Goal: Task Accomplishment & Management: Manage account settings

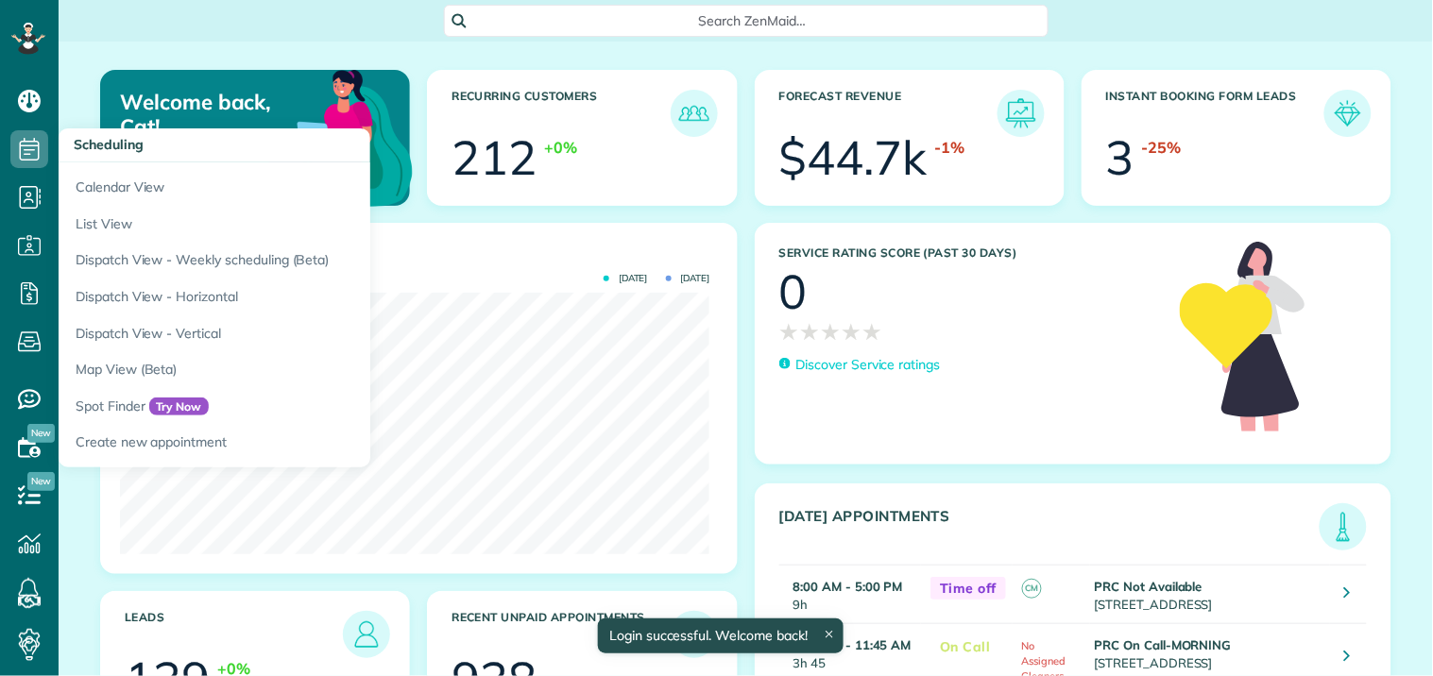
scroll to position [262, 589]
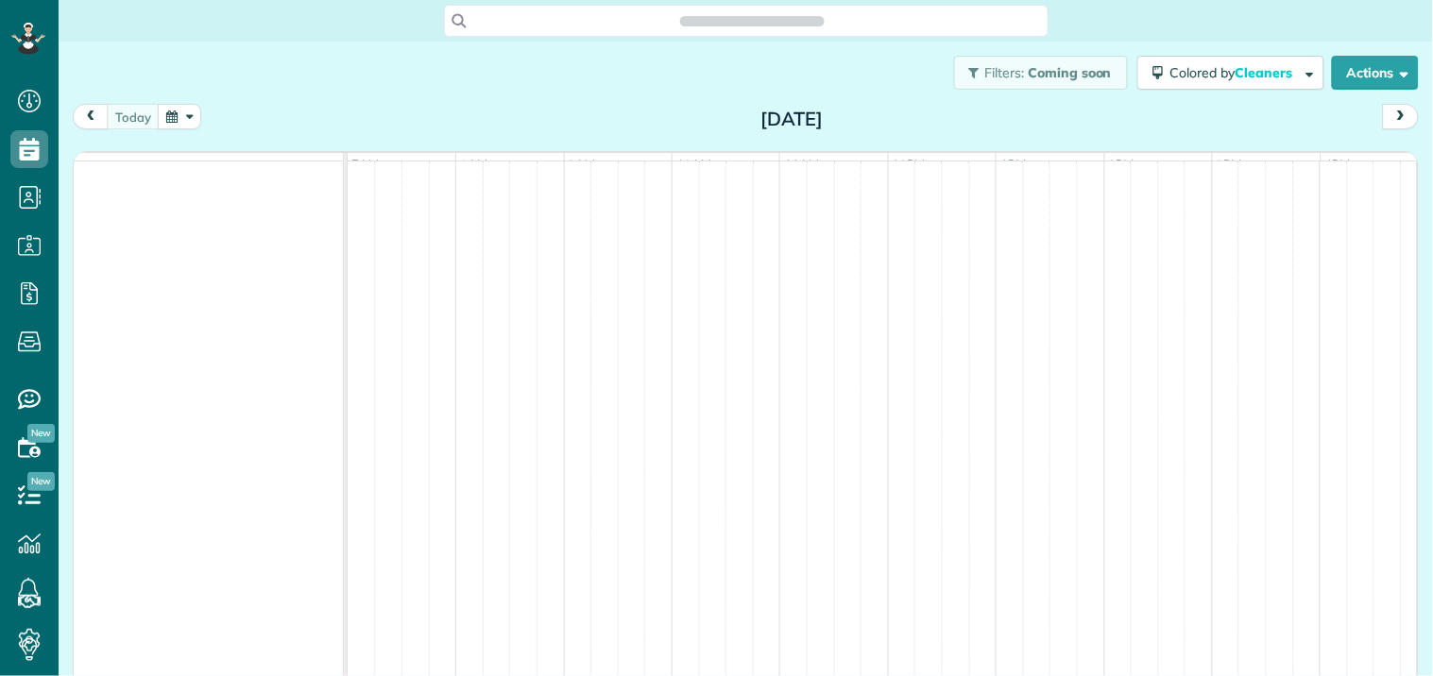
scroll to position [8, 8]
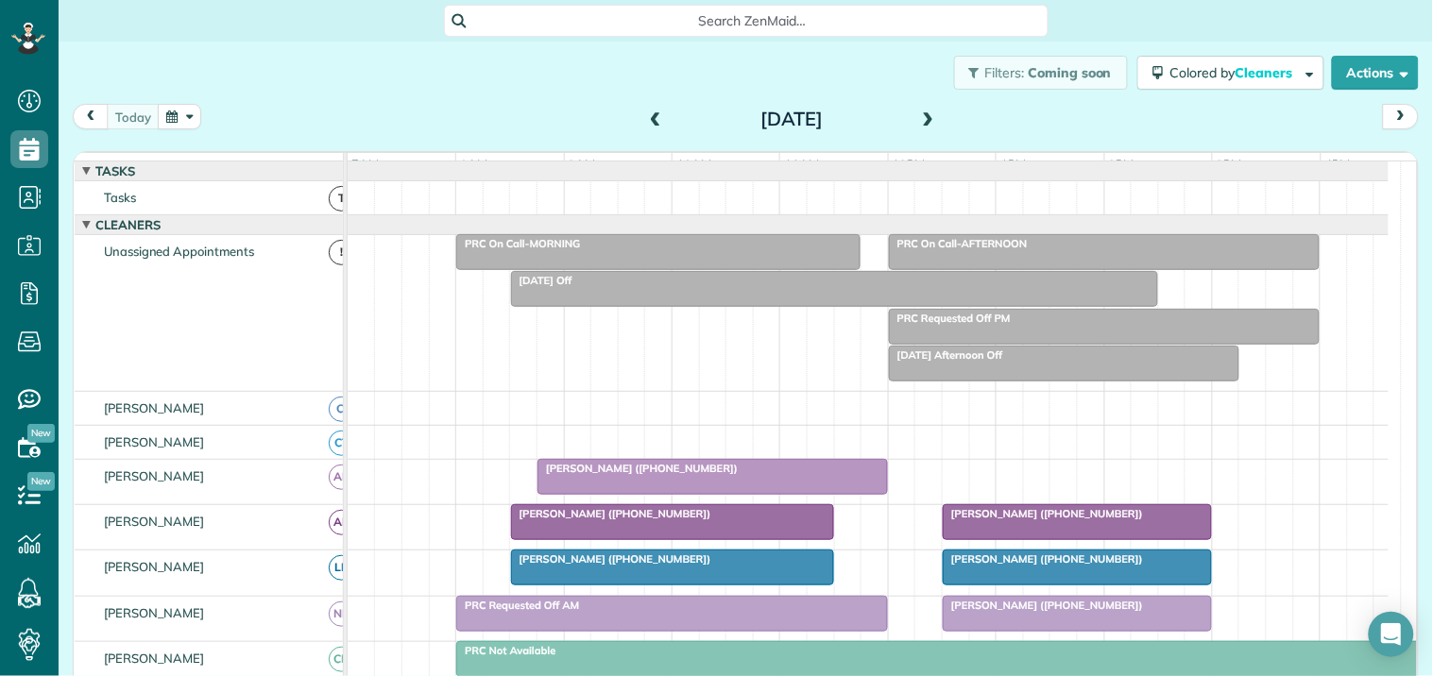
click at [923, 115] on span at bounding box center [928, 119] width 21 height 17
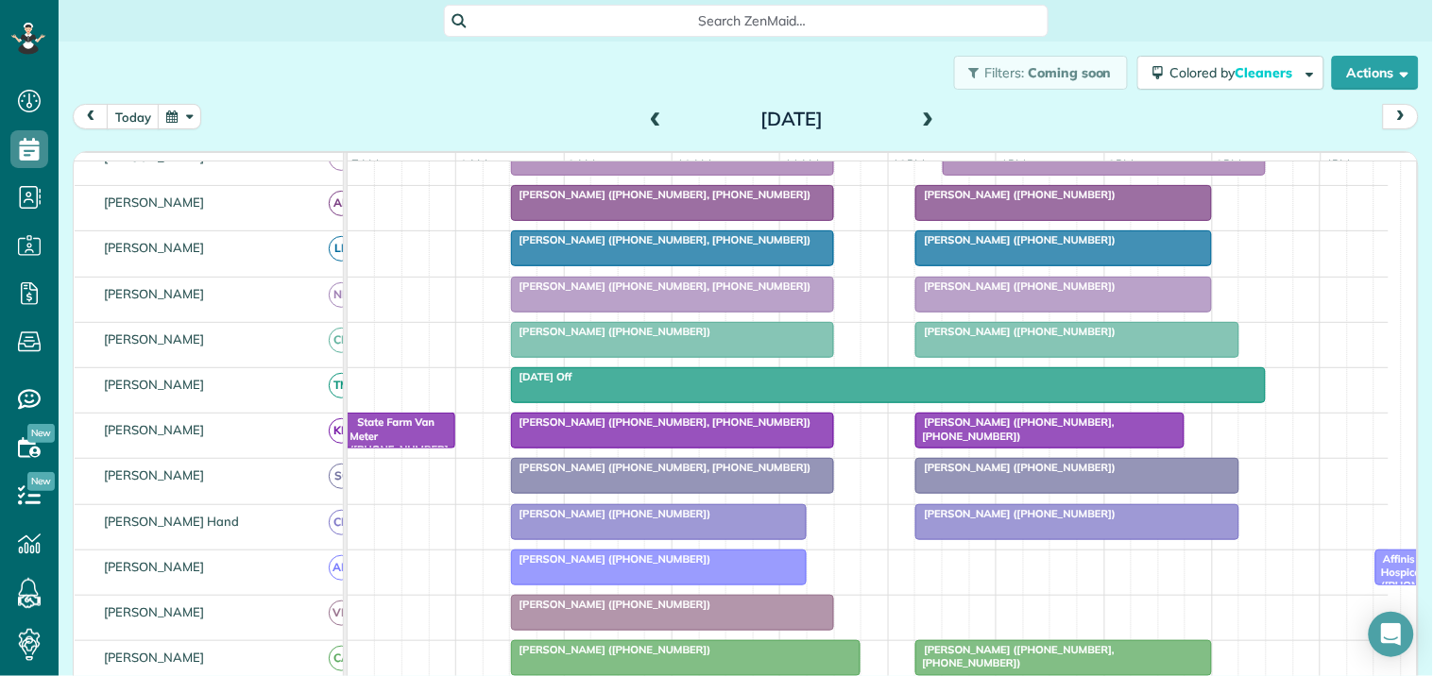
scroll to position [315, 0]
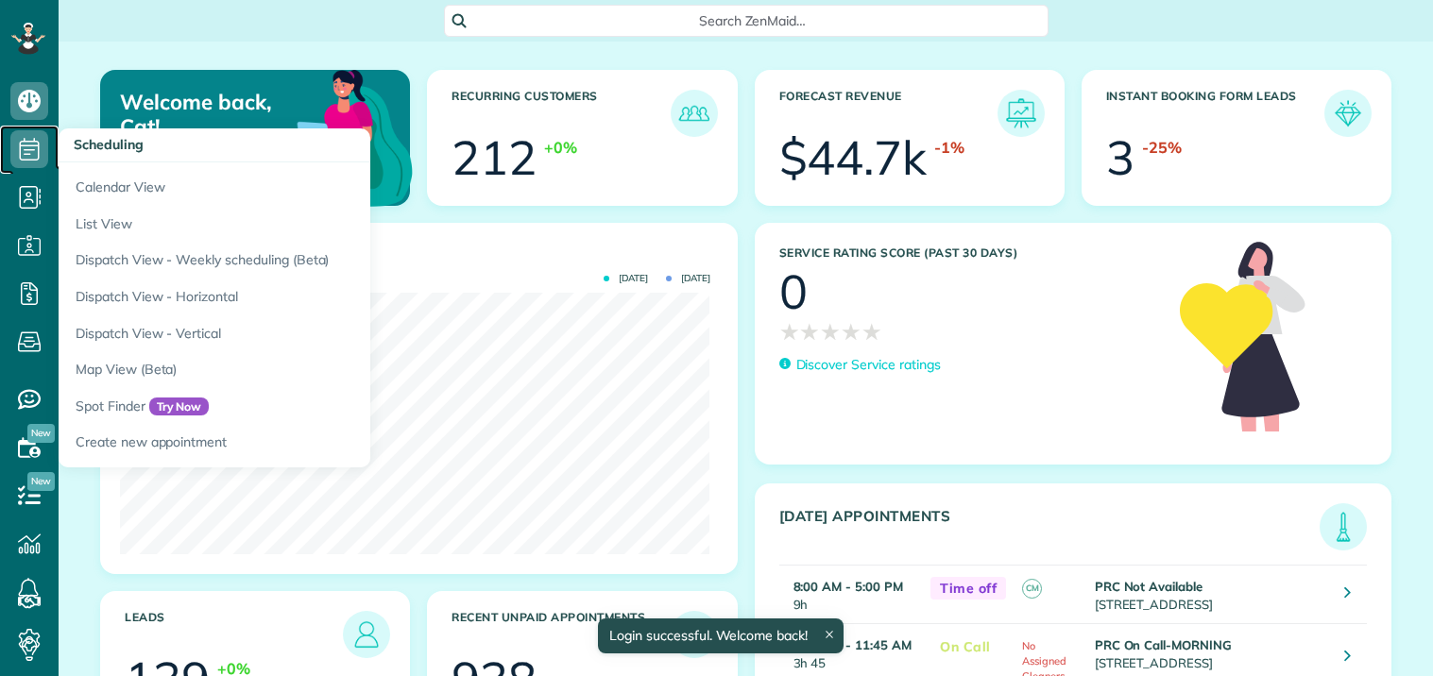
drag, startPoint x: 0, startPoint y: 0, endPoint x: 35, endPoint y: 148, distance: 152.4
click at [32, 148] on icon at bounding box center [29, 149] width 38 height 38
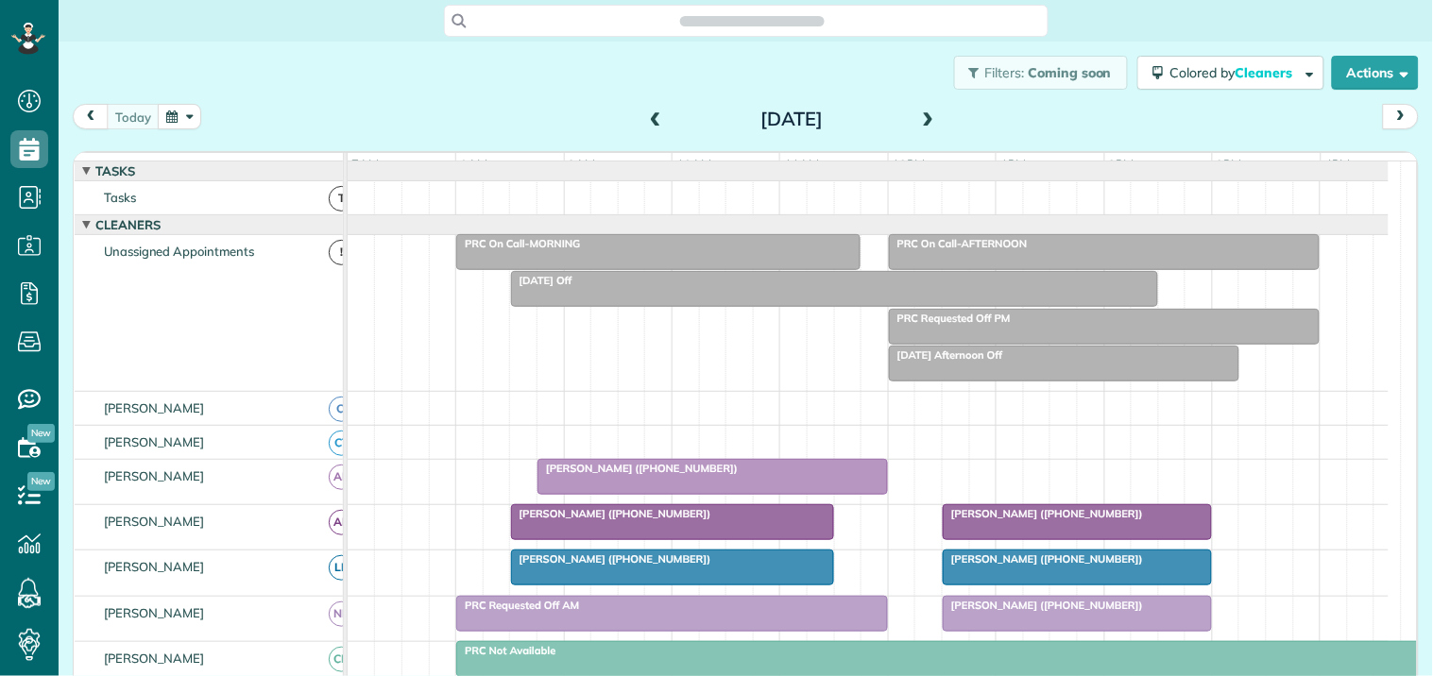
scroll to position [8, 8]
click at [921, 114] on span at bounding box center [928, 119] width 21 height 17
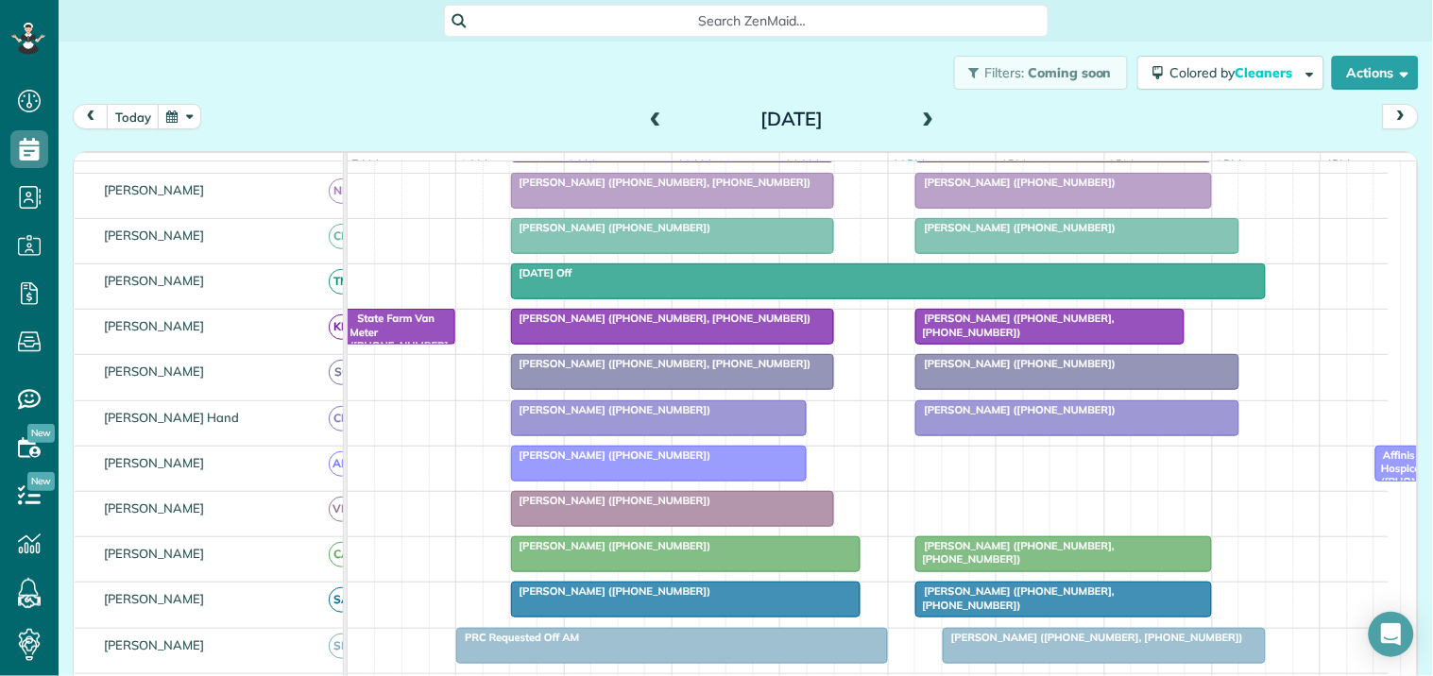
scroll to position [524, 0]
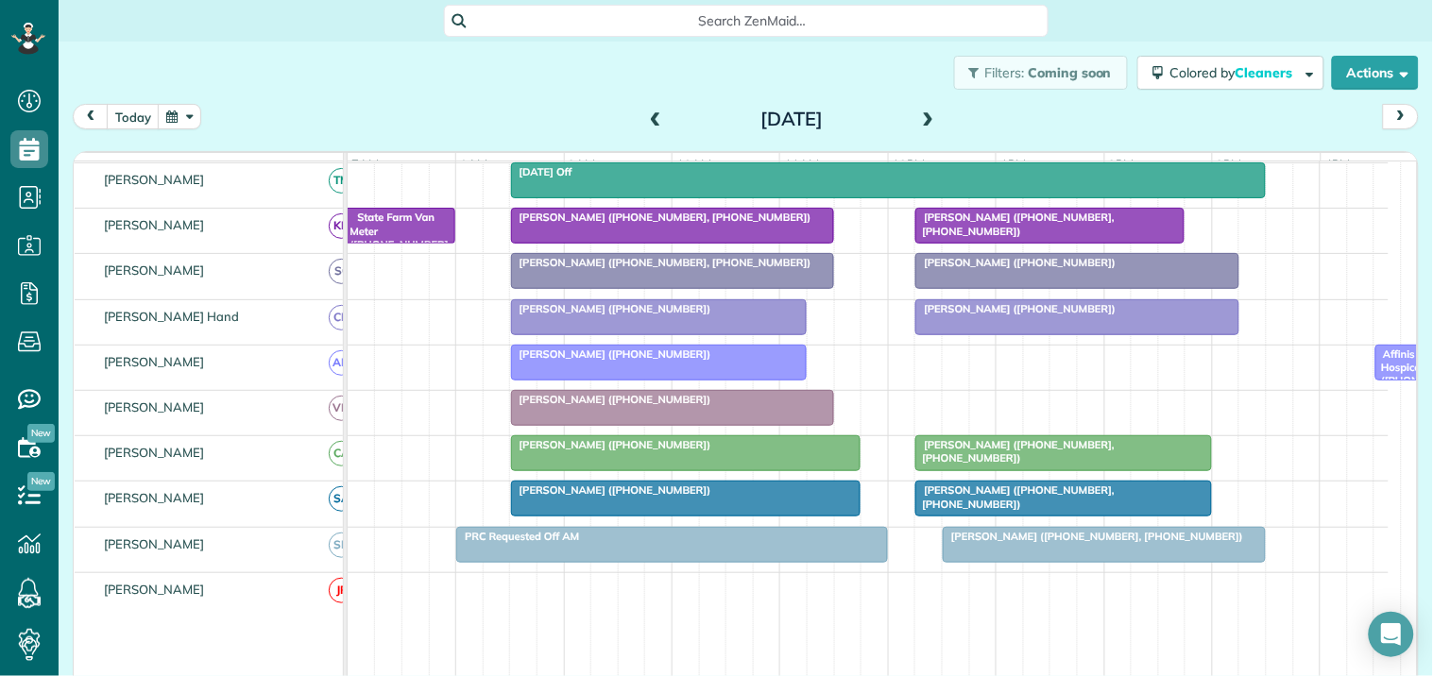
click at [703, 451] on div "Kathy Fox (+13212718219)" at bounding box center [686, 444] width 339 height 13
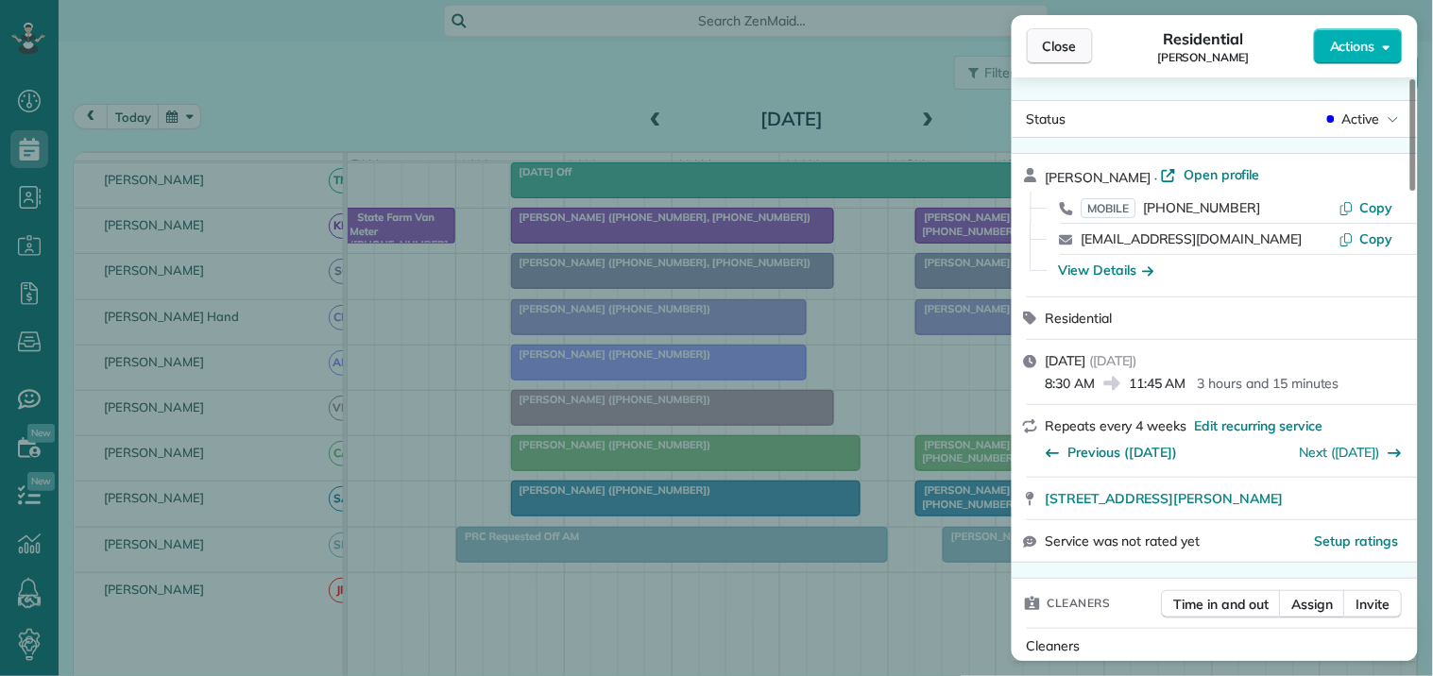
click at [1058, 43] on span "Close" at bounding box center [1060, 46] width 34 height 19
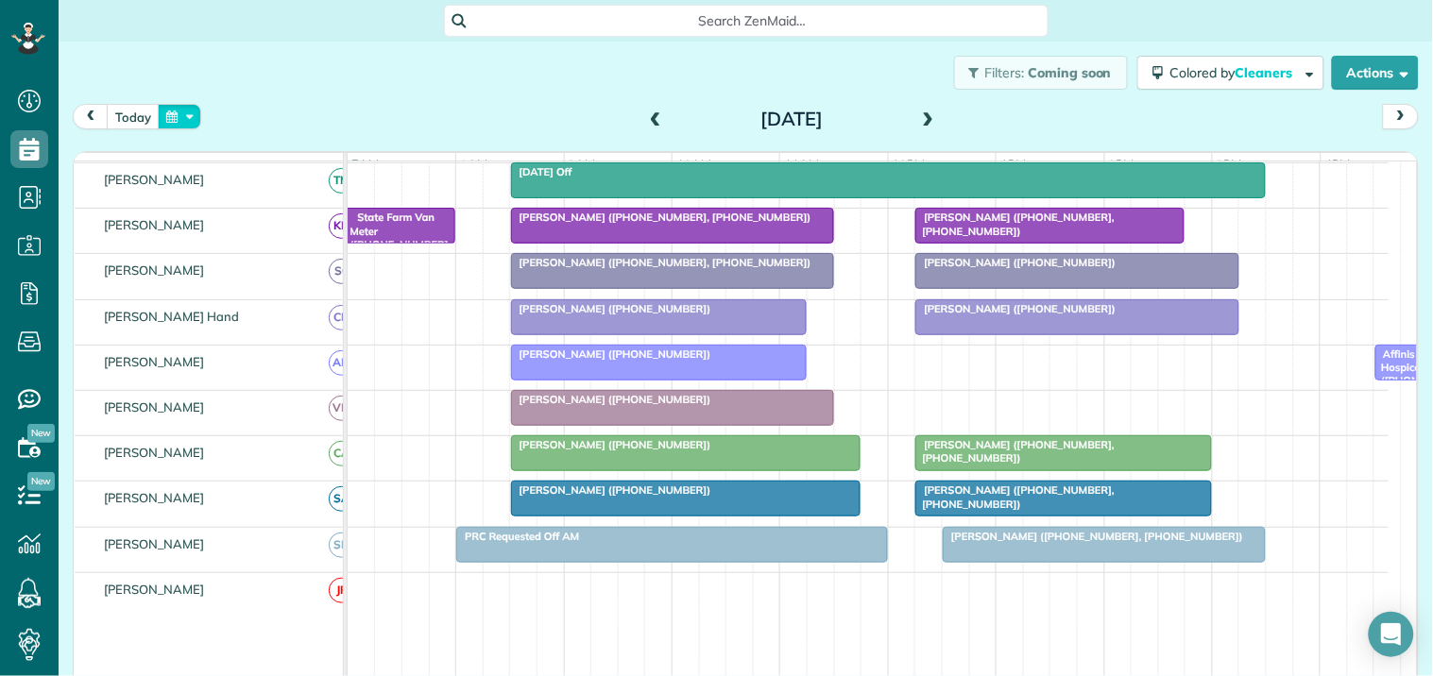
click at [172, 117] on button "button" at bounding box center [179, 117] width 43 height 26
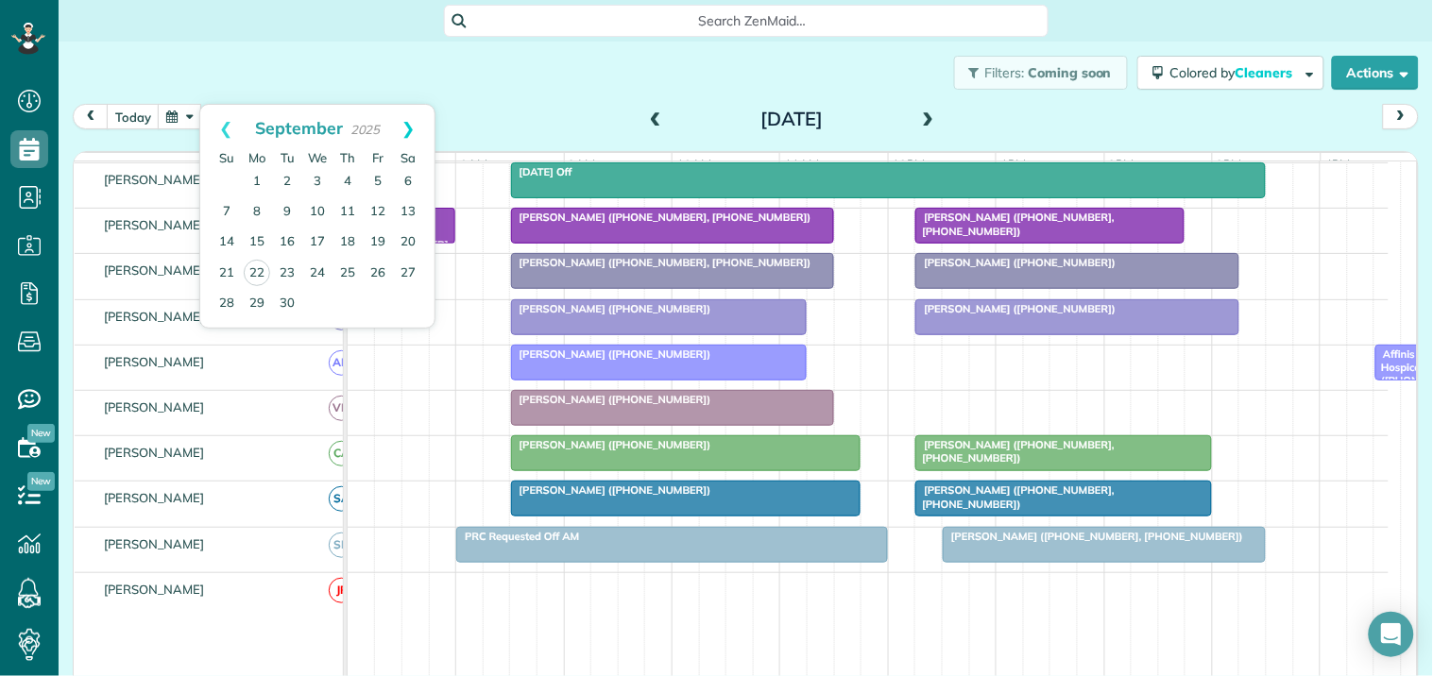
click at [416, 118] on link "Next" at bounding box center [409, 128] width 52 height 47
click at [284, 206] on link "7" at bounding box center [287, 212] width 30 height 30
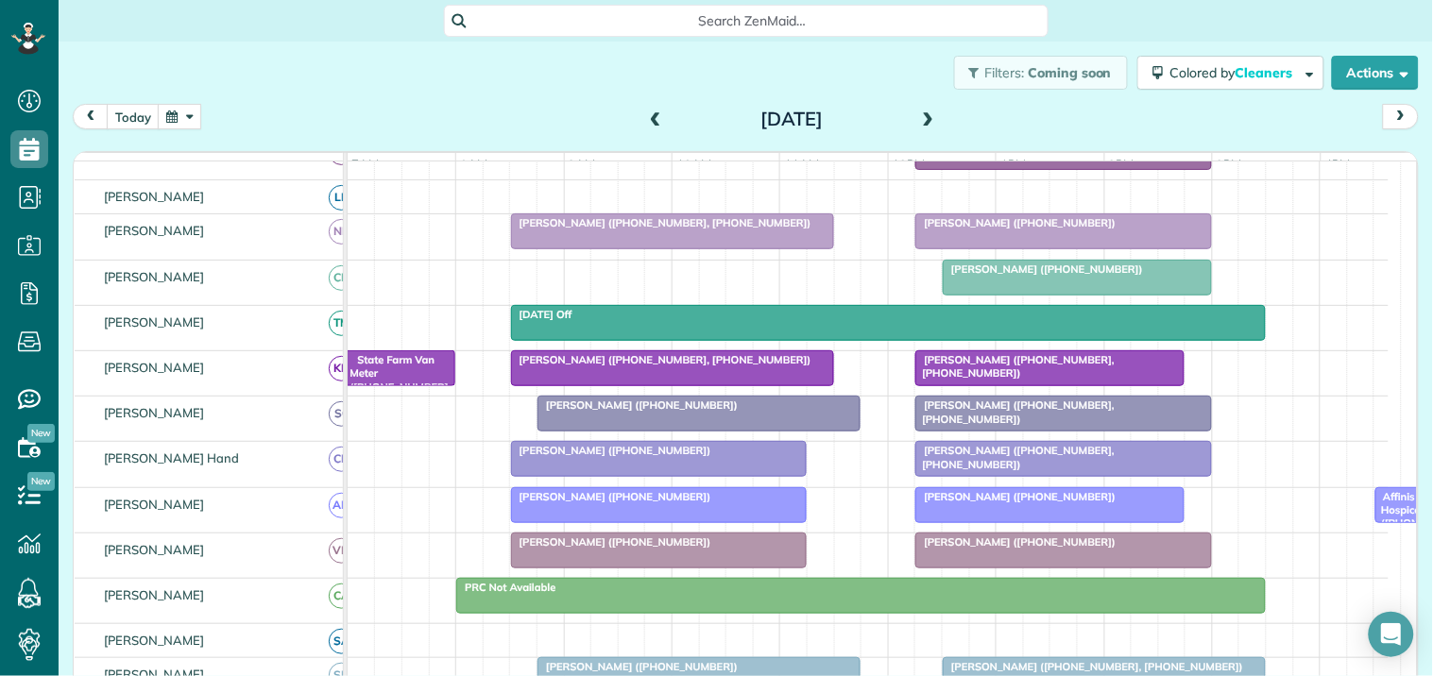
scroll to position [487, 0]
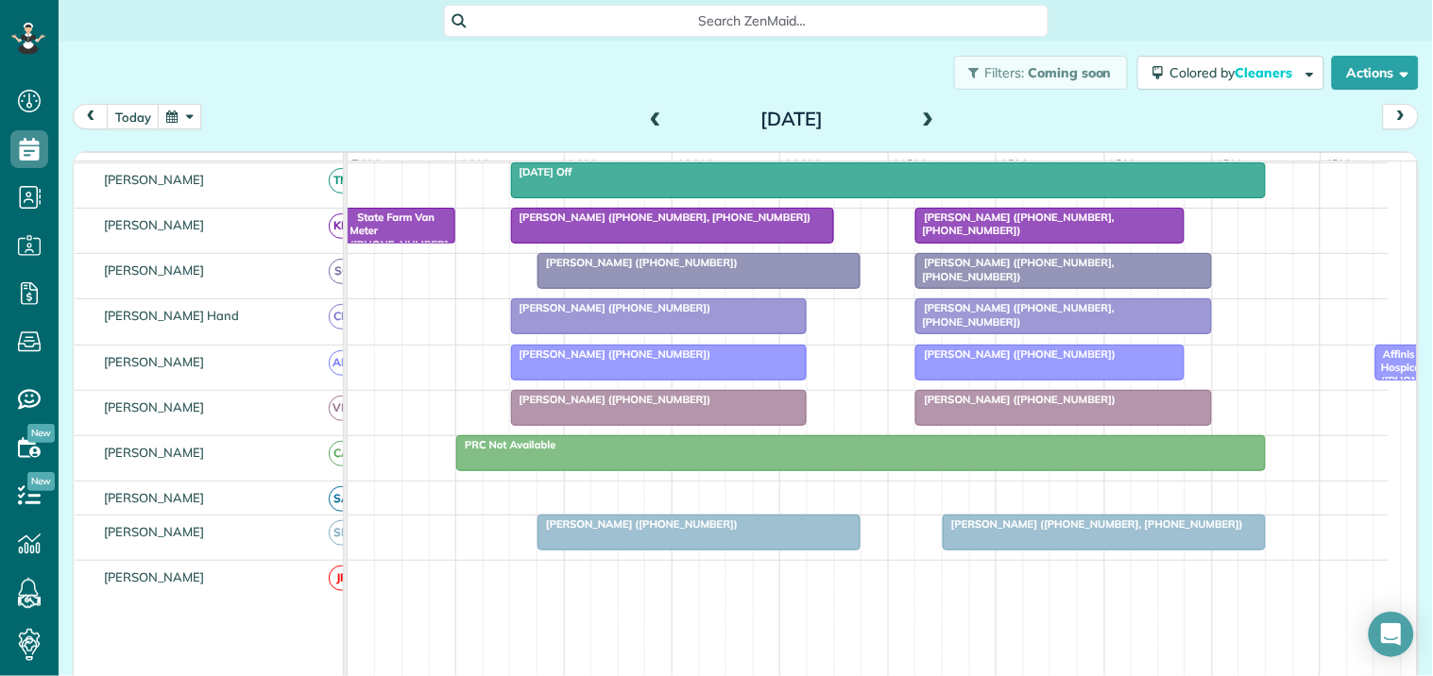
click at [181, 113] on button "button" at bounding box center [179, 117] width 43 height 26
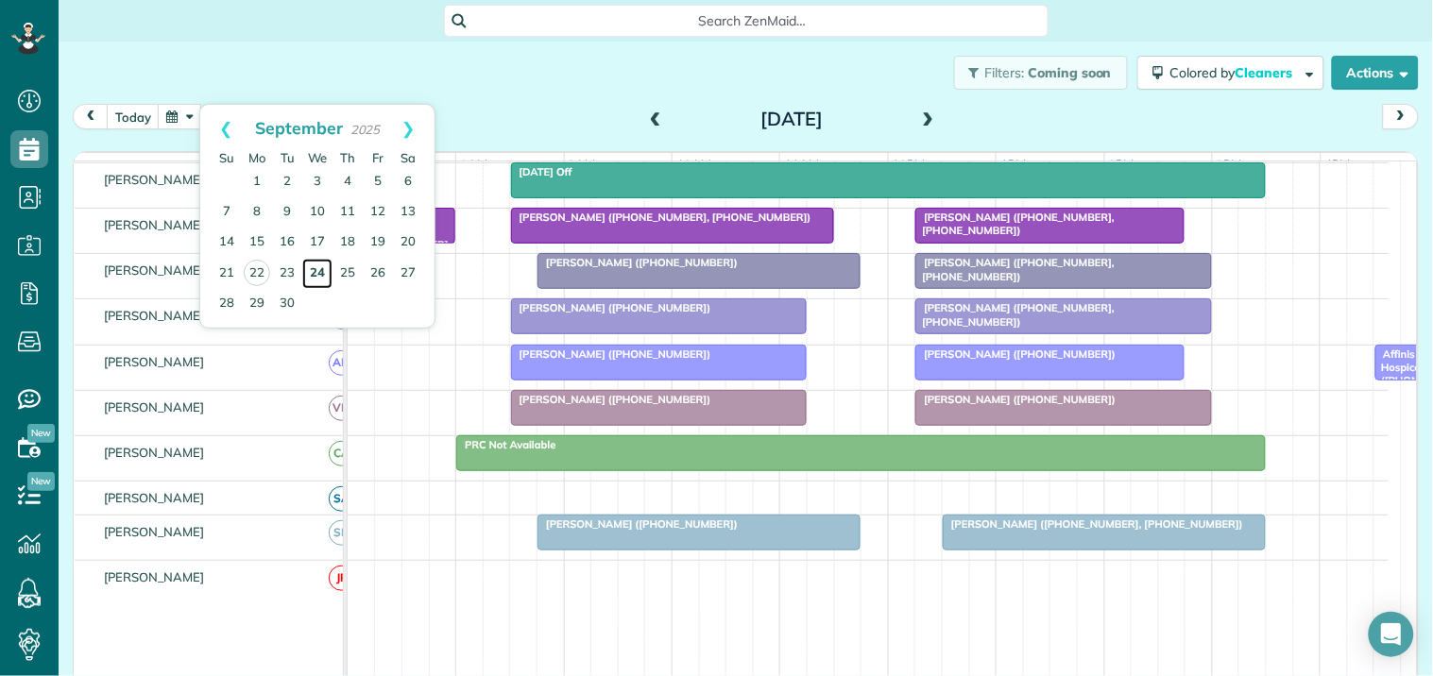
click at [315, 268] on link "24" at bounding box center [317, 274] width 30 height 30
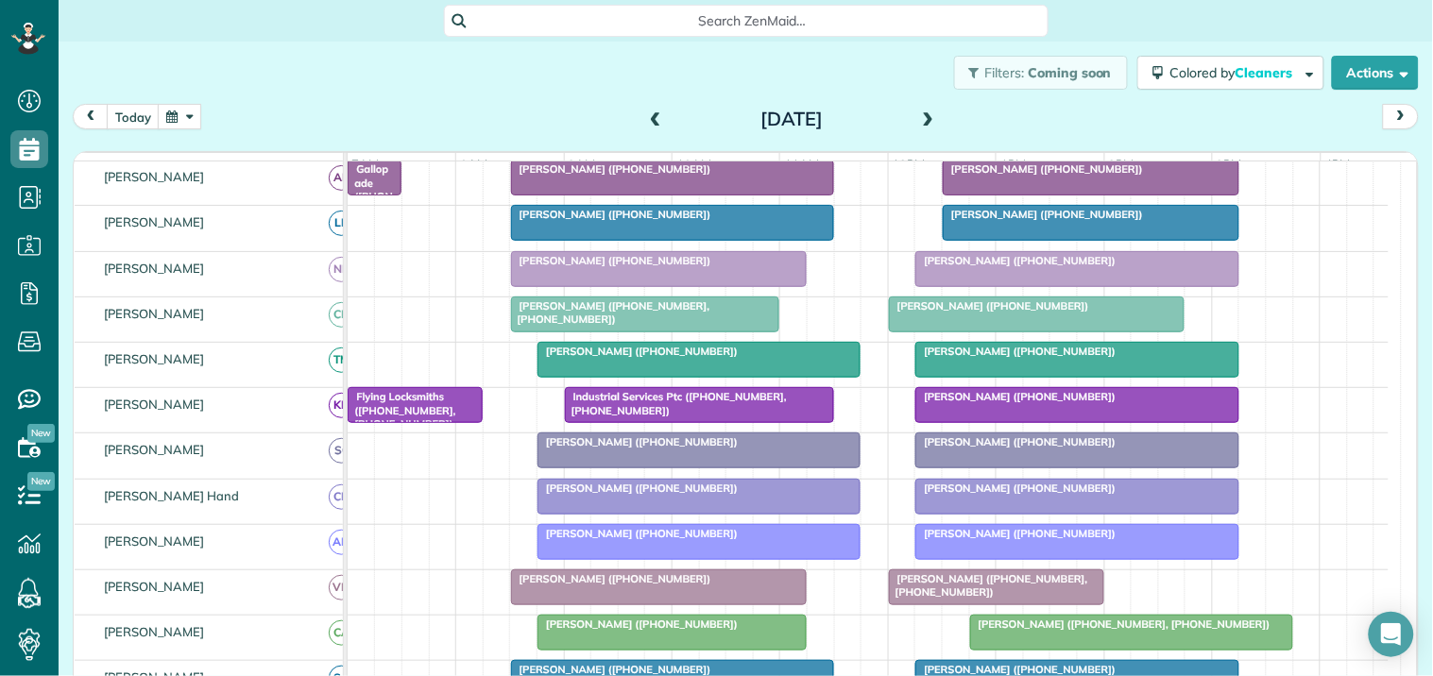
scroll to position [524, 0]
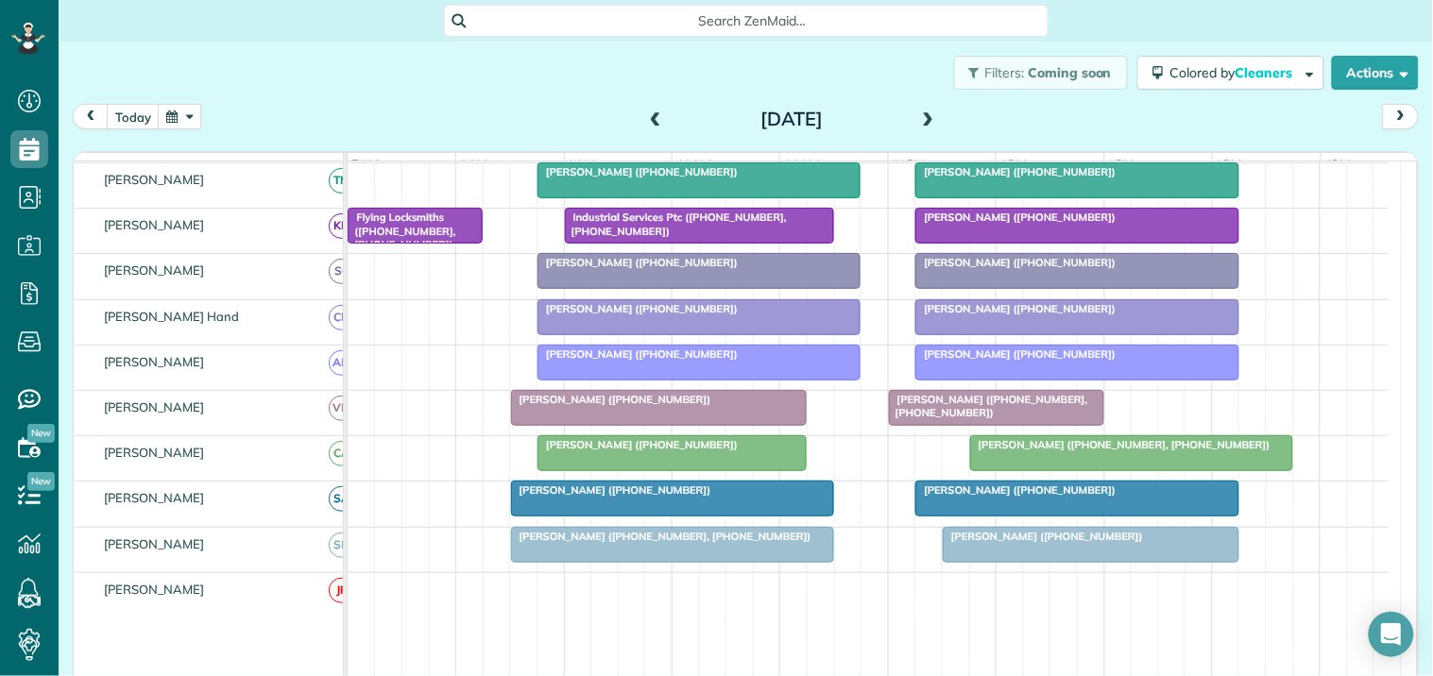
click at [918, 117] on span at bounding box center [928, 119] width 21 height 17
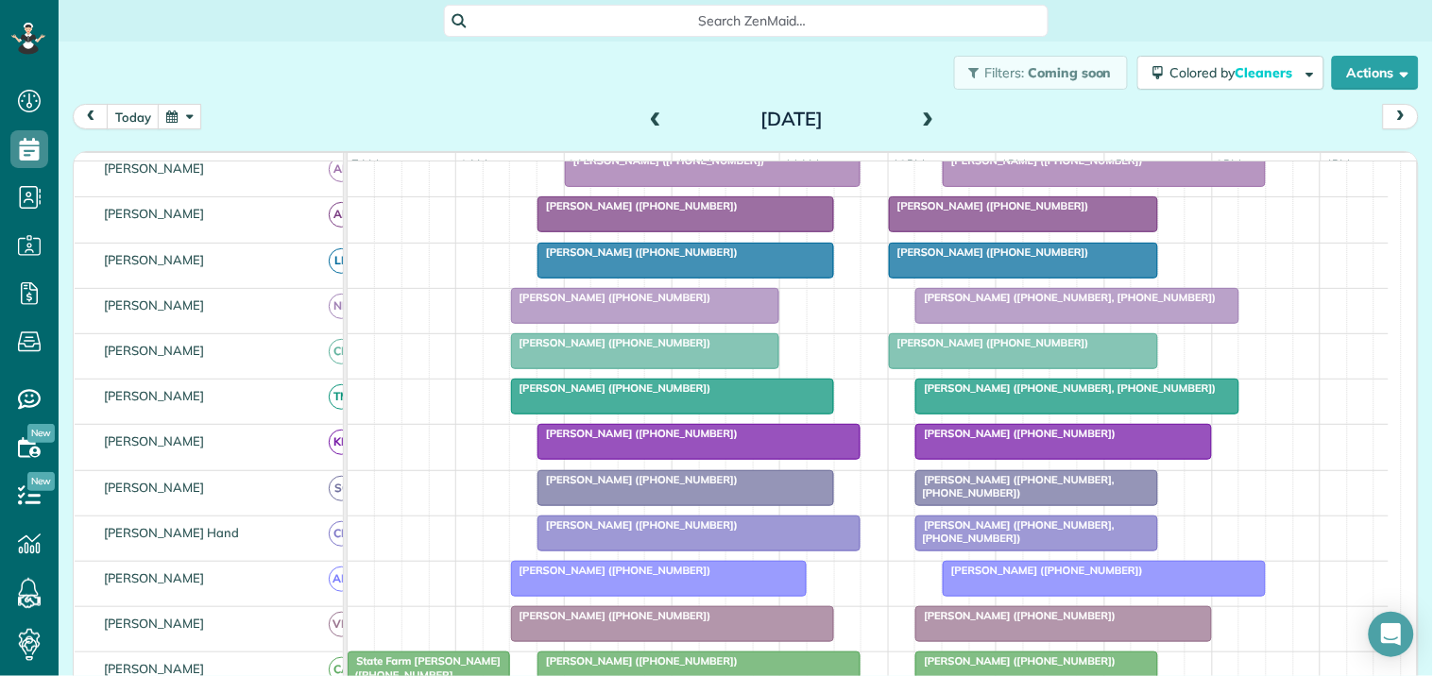
scroll to position [562, 0]
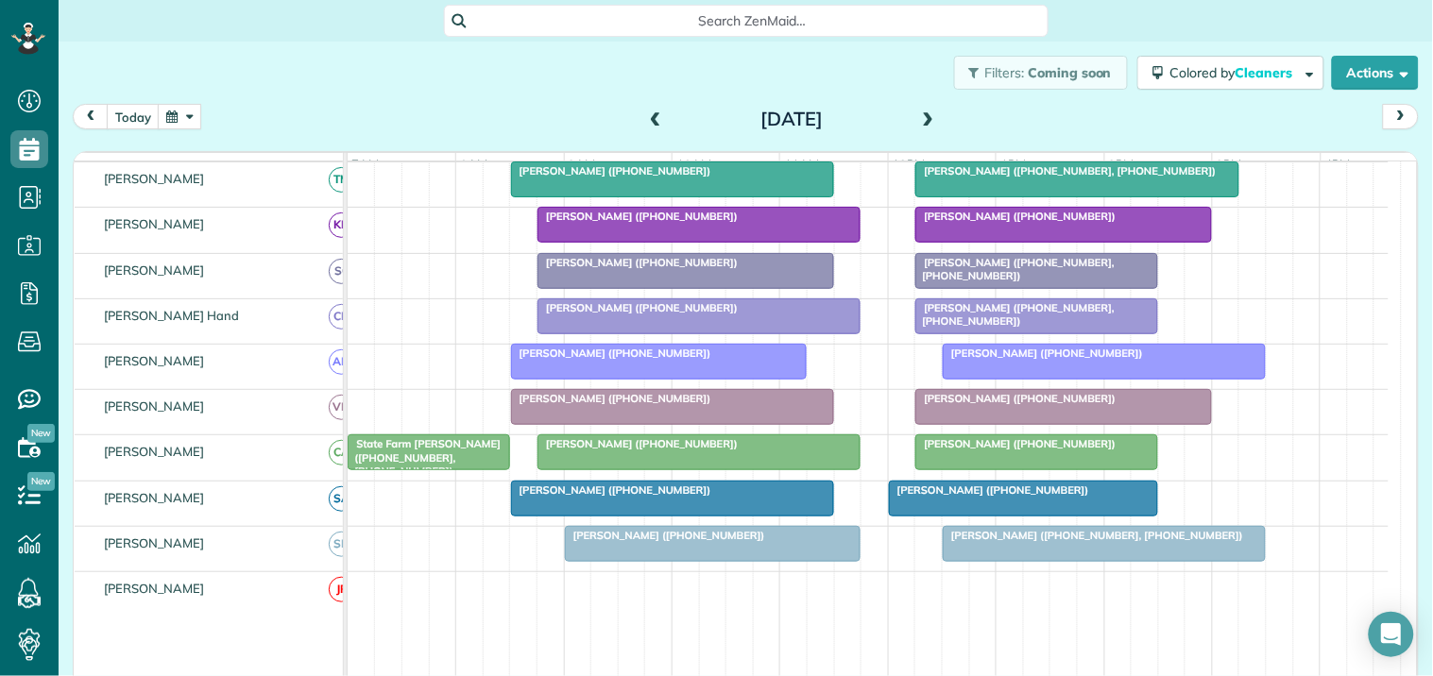
click at [918, 117] on span at bounding box center [928, 119] width 21 height 17
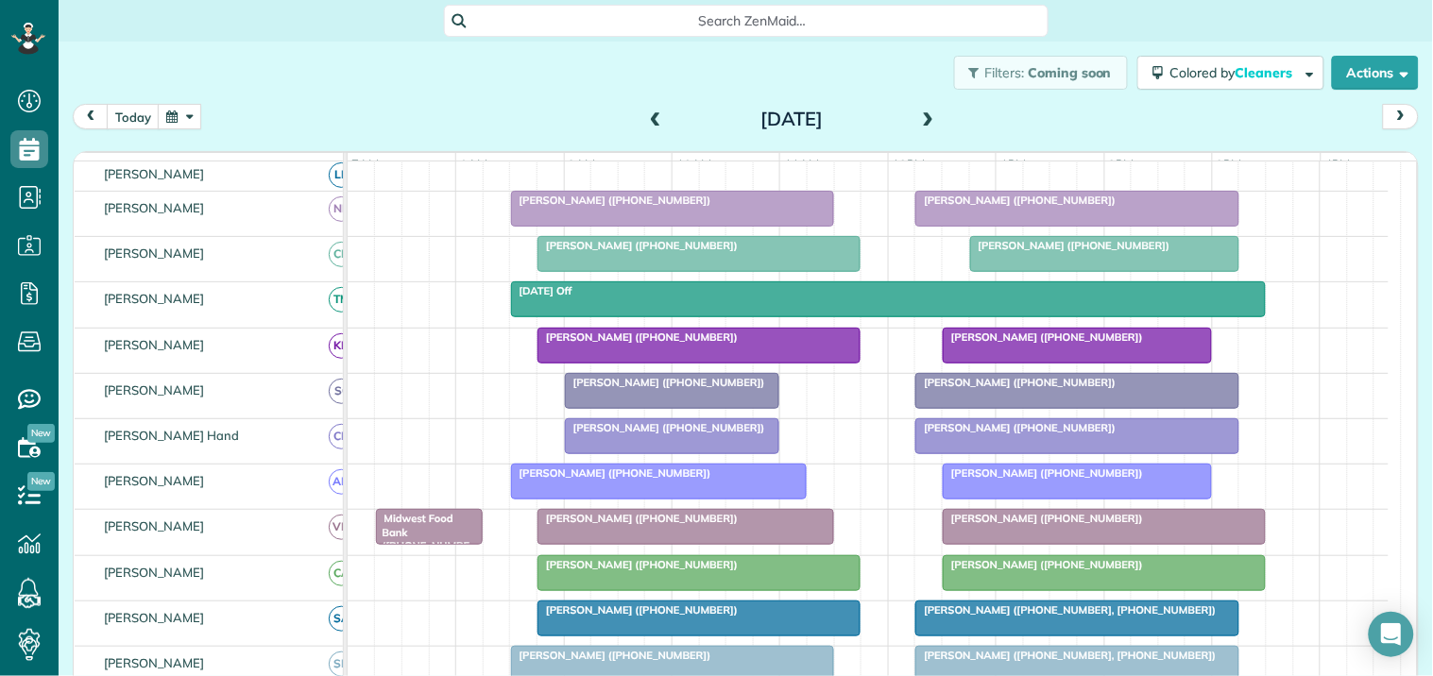
scroll to position [465, 0]
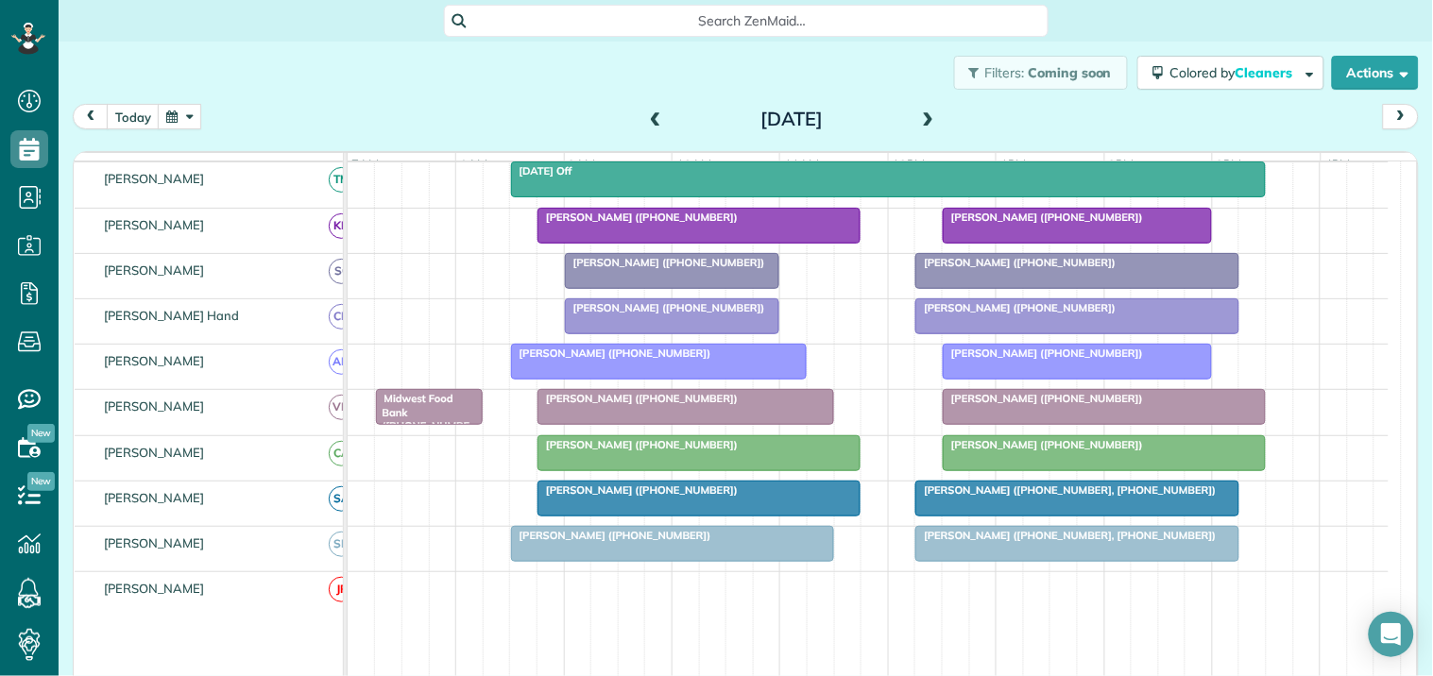
click at [190, 111] on button "button" at bounding box center [179, 117] width 43 height 26
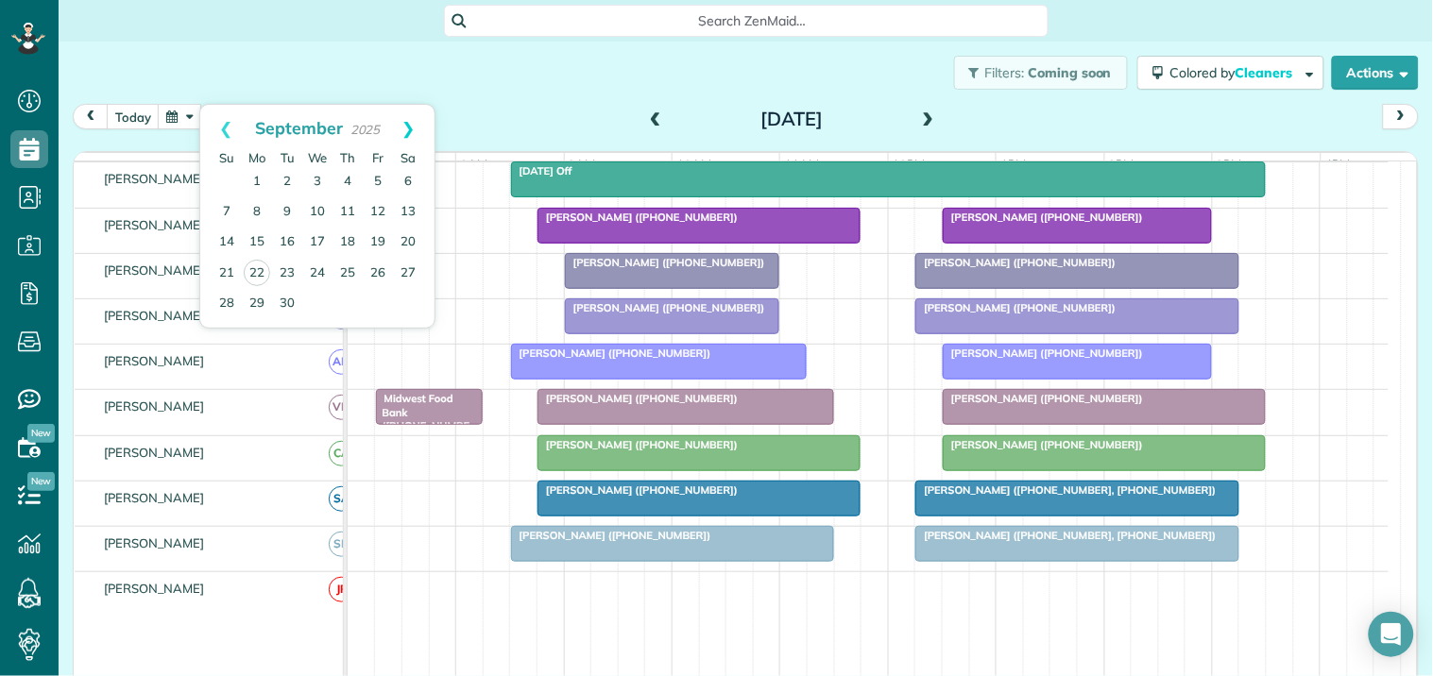
click at [411, 118] on link "Next" at bounding box center [409, 128] width 52 height 47
click at [379, 213] on link "10" at bounding box center [378, 212] width 30 height 30
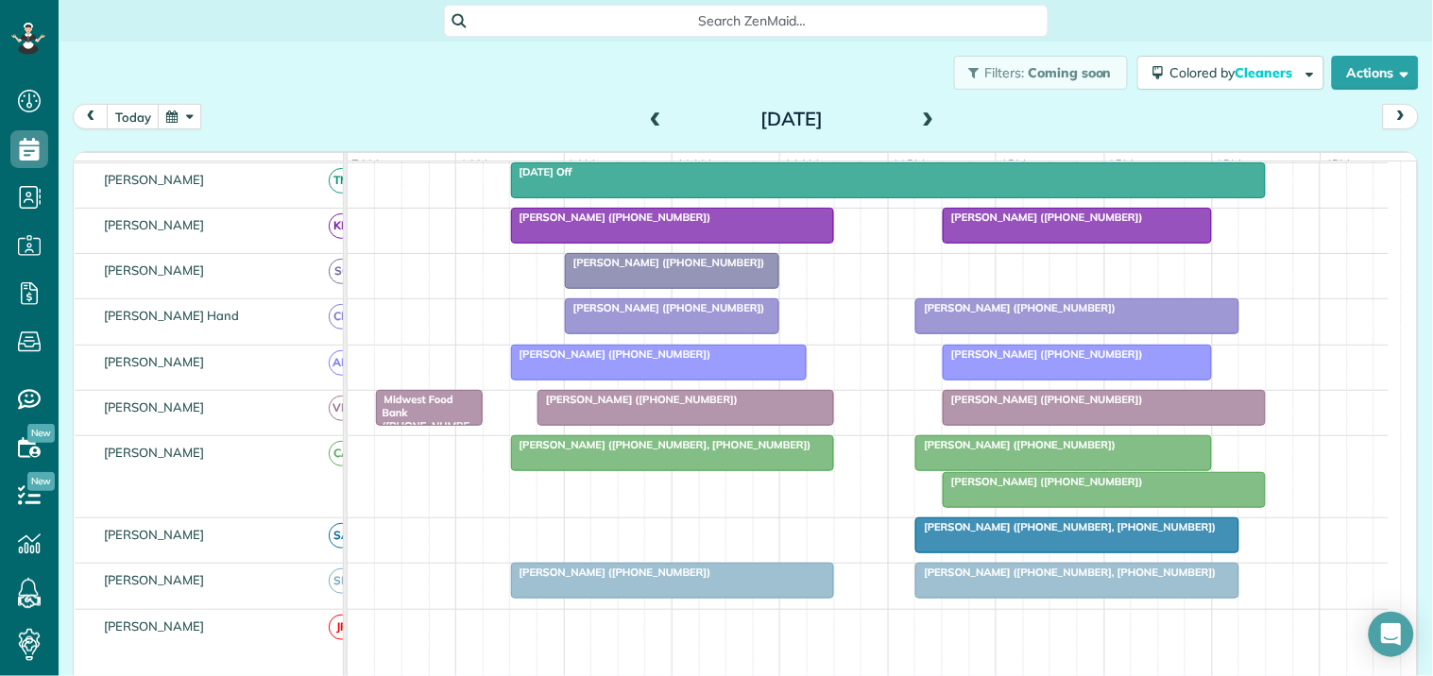
scroll to position [0, 0]
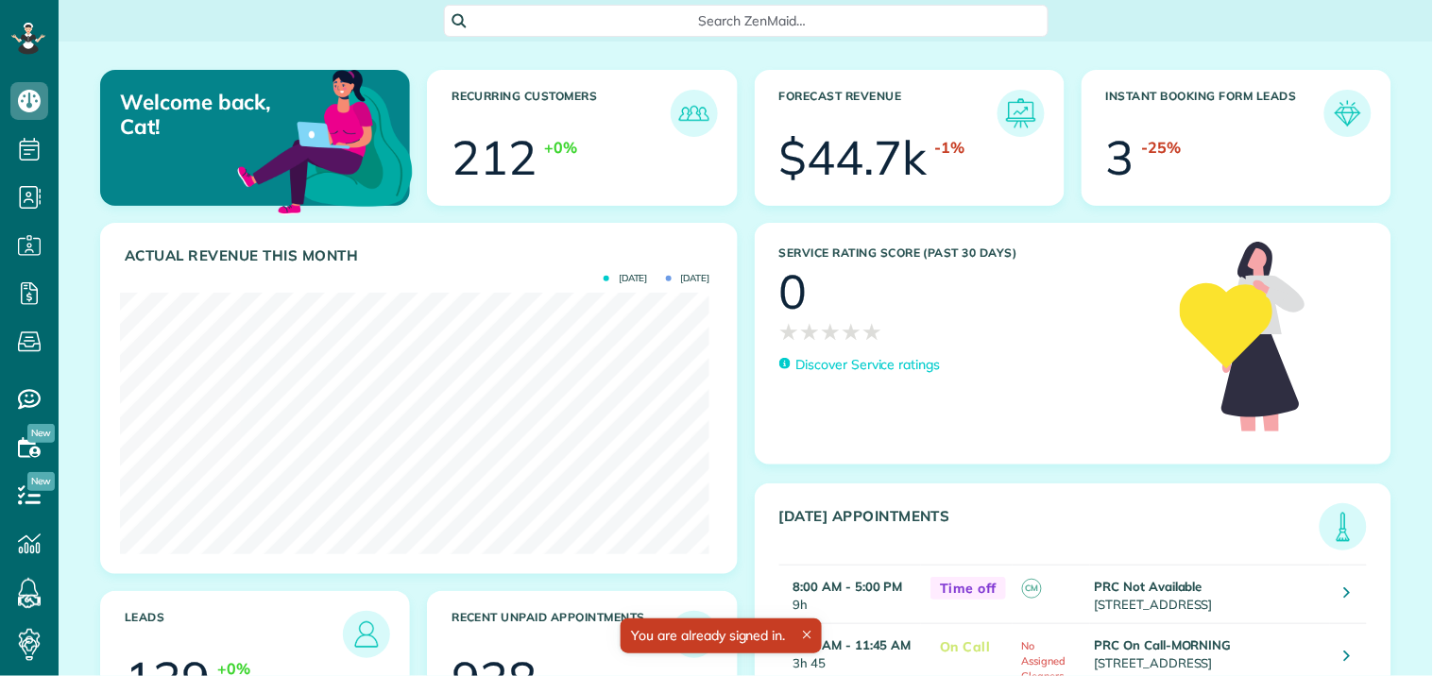
scroll to position [262, 589]
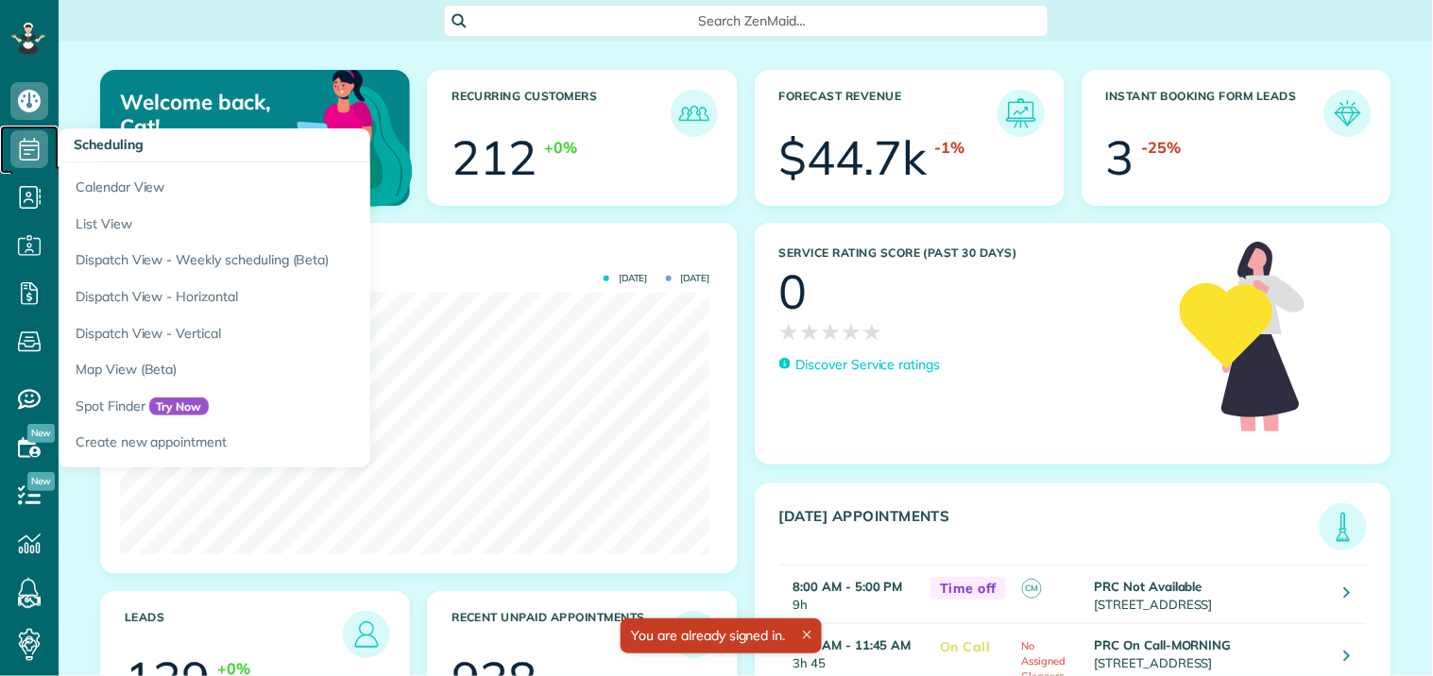
click at [26, 145] on icon at bounding box center [29, 149] width 38 height 38
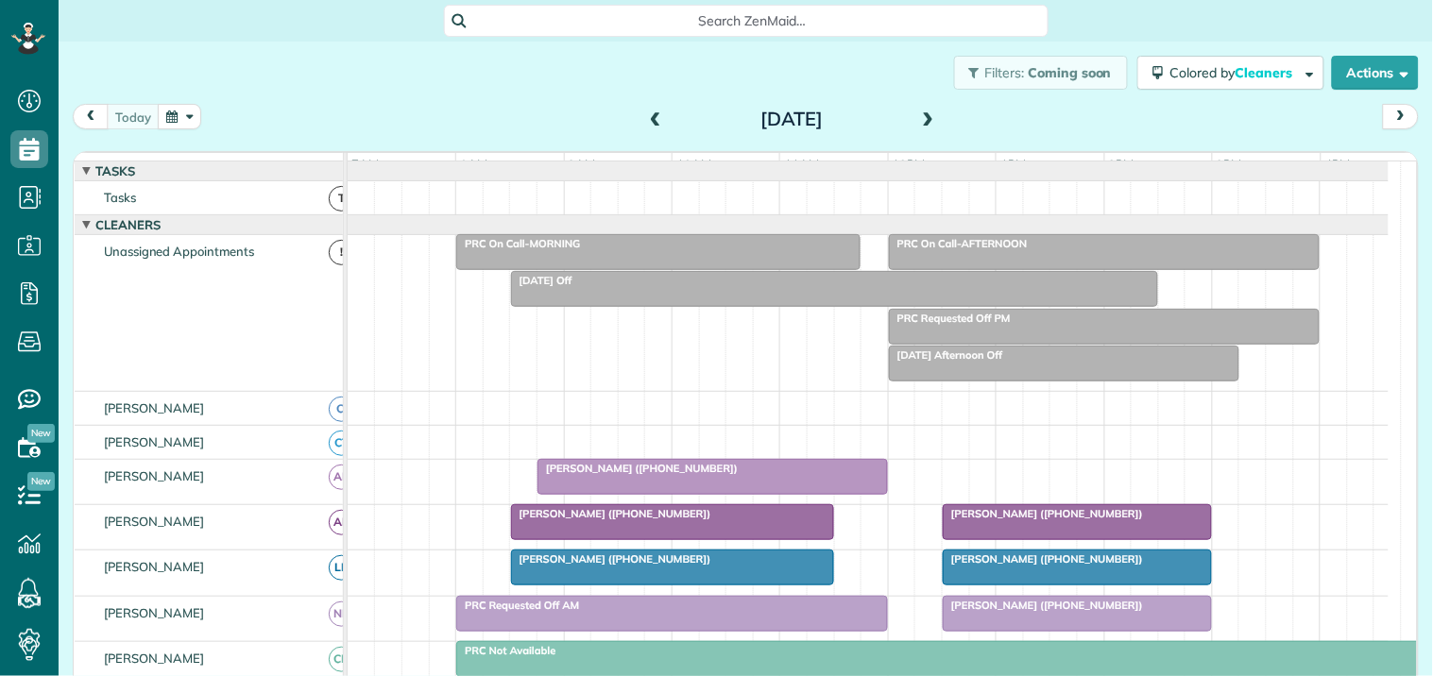
scroll to position [8, 8]
click at [921, 114] on span at bounding box center [928, 119] width 21 height 17
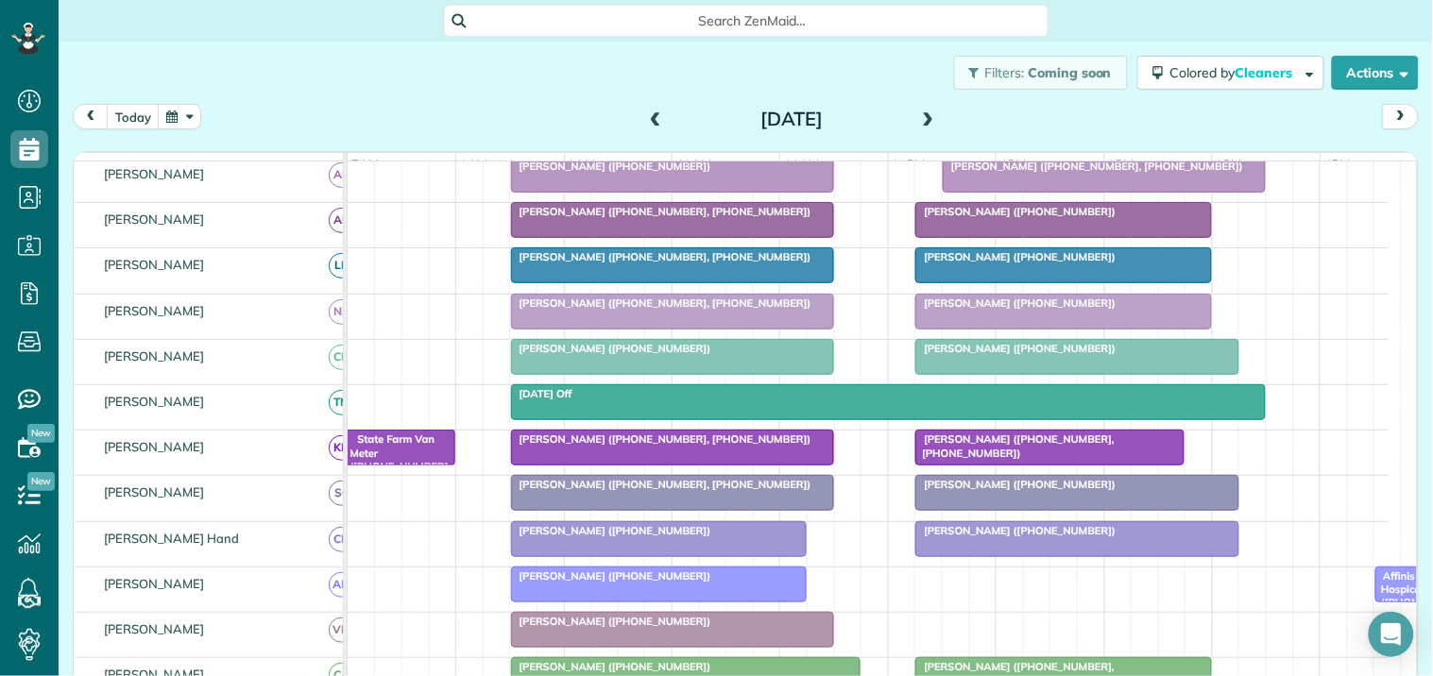
scroll to position [419, 0]
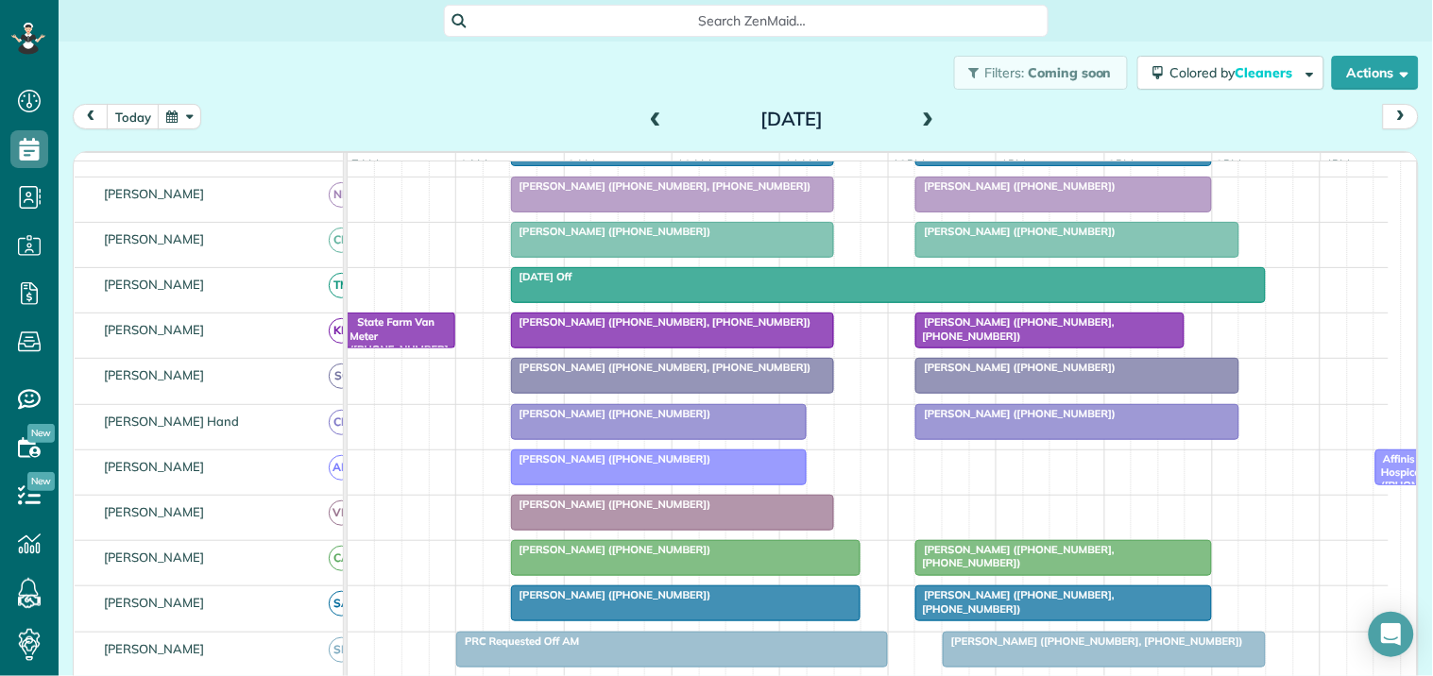
click at [453, 90] on div "Filters: Coming soon Colored by Cleaners Color by Cleaner Color by Team Color b…" at bounding box center [746, 73] width 1374 height 62
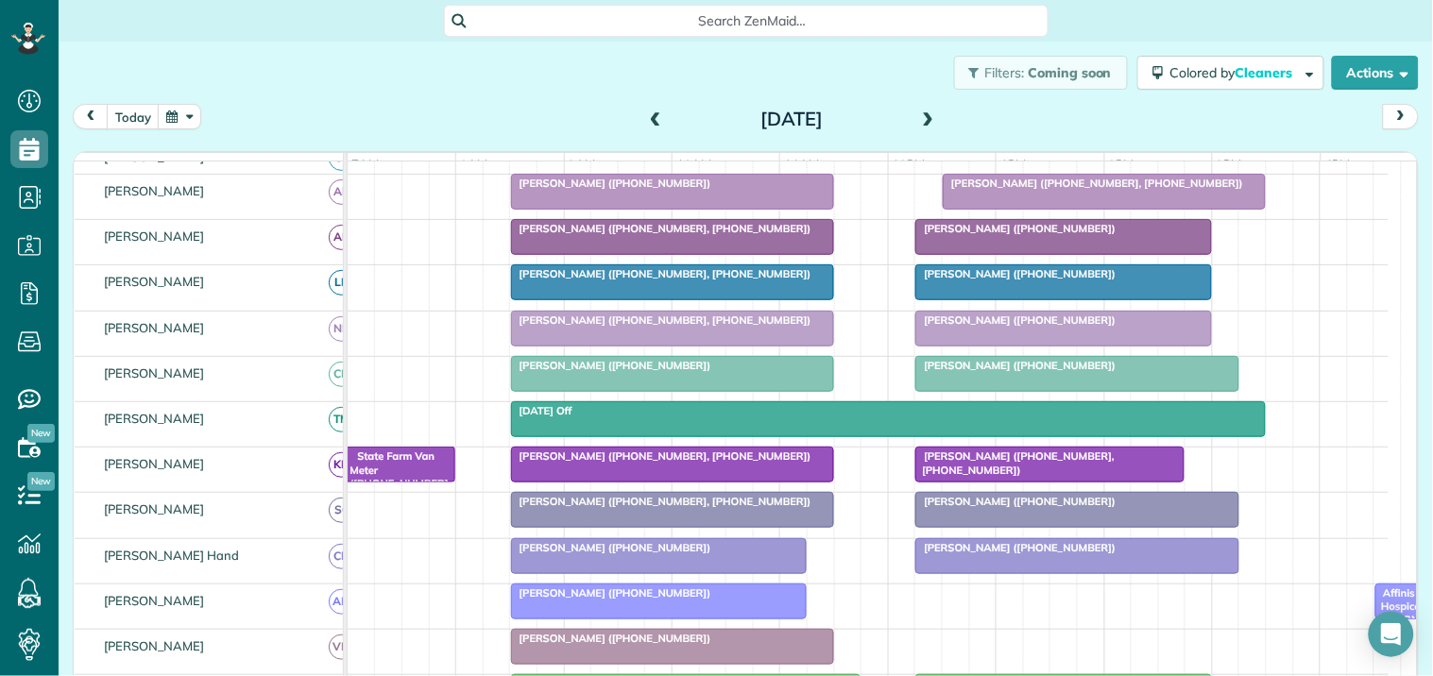
scroll to position [210, 0]
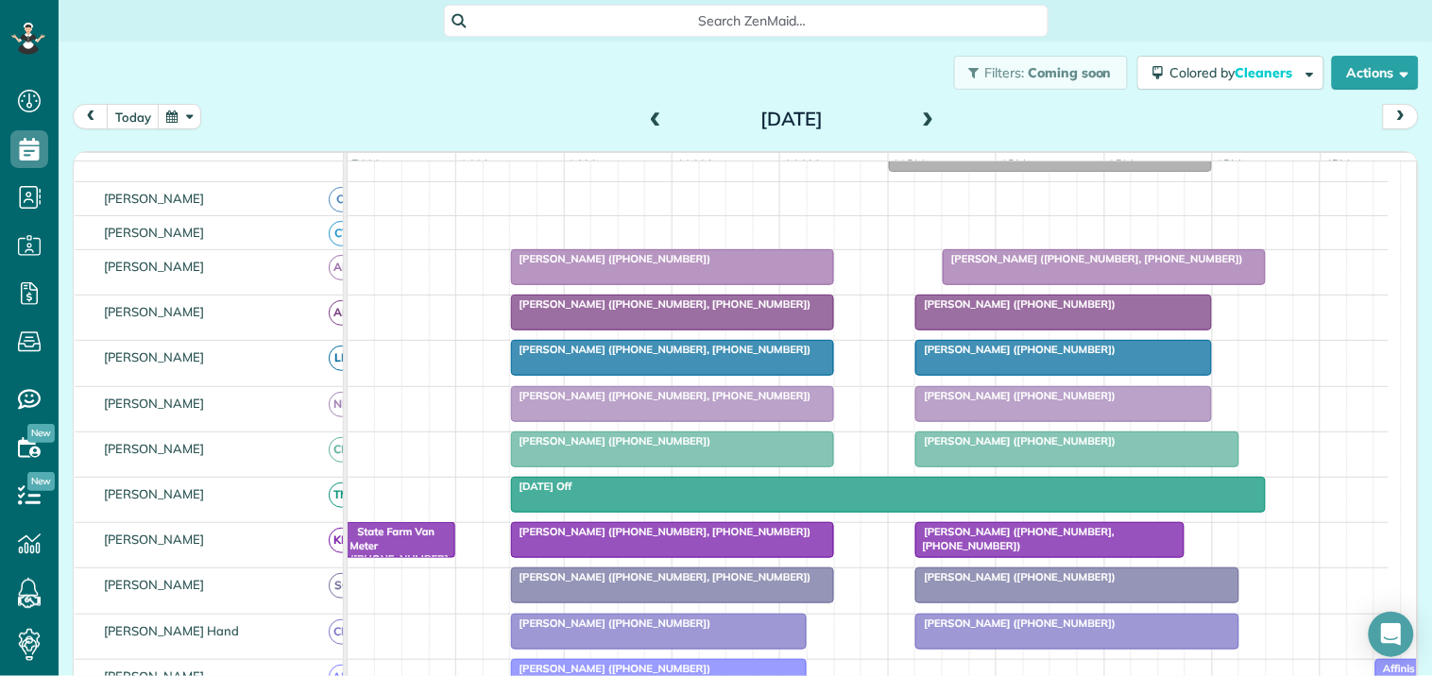
click at [668, 265] on span "[PERSON_NAME] ([PHONE_NUMBER])" at bounding box center [611, 258] width 202 height 13
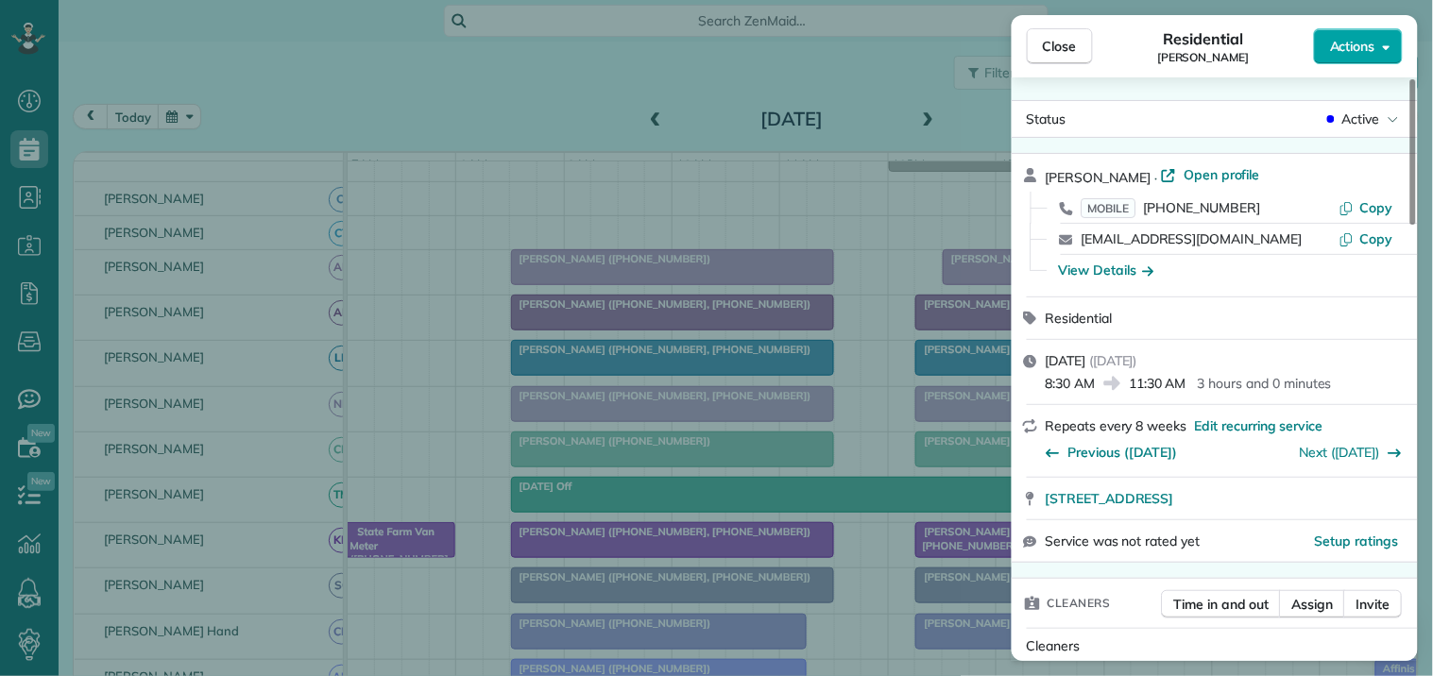
click at [1353, 50] on span "Actions" at bounding box center [1352, 46] width 45 height 19
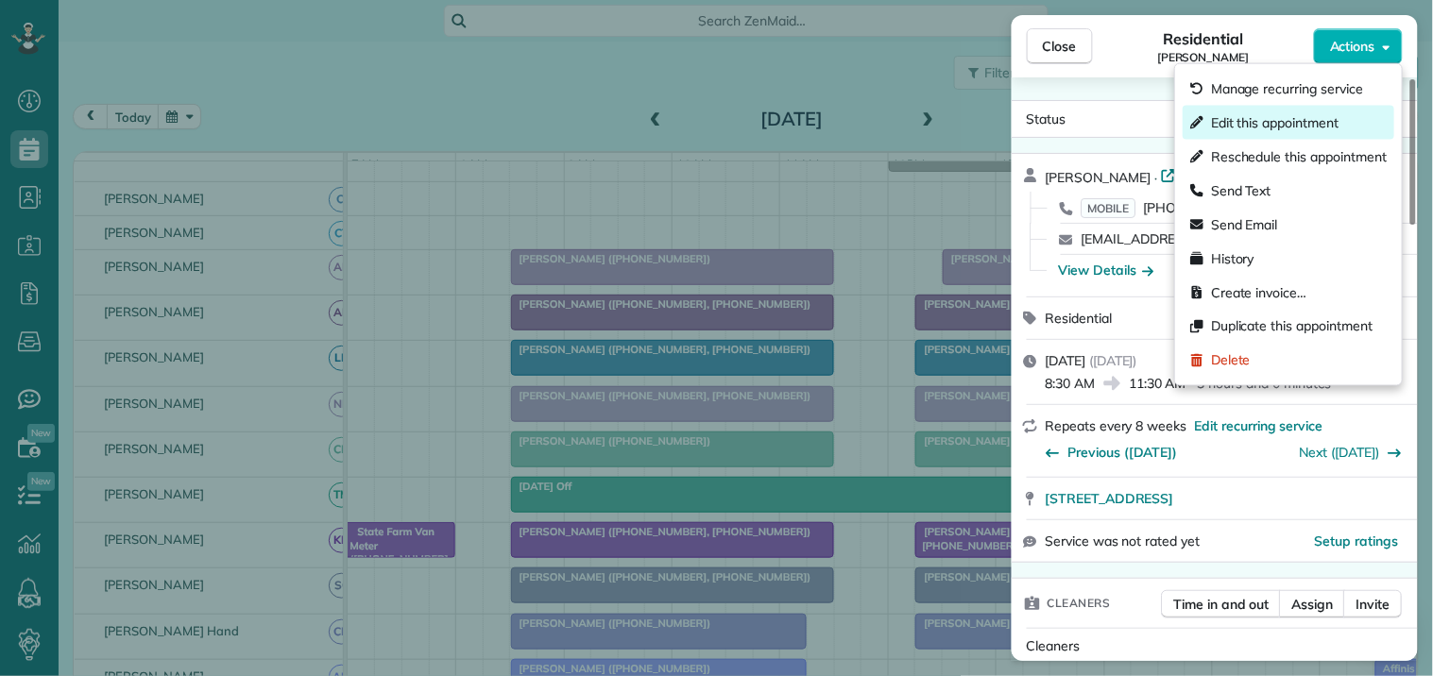
click at [1263, 128] on span "Edit this appointment" at bounding box center [1275, 122] width 128 height 19
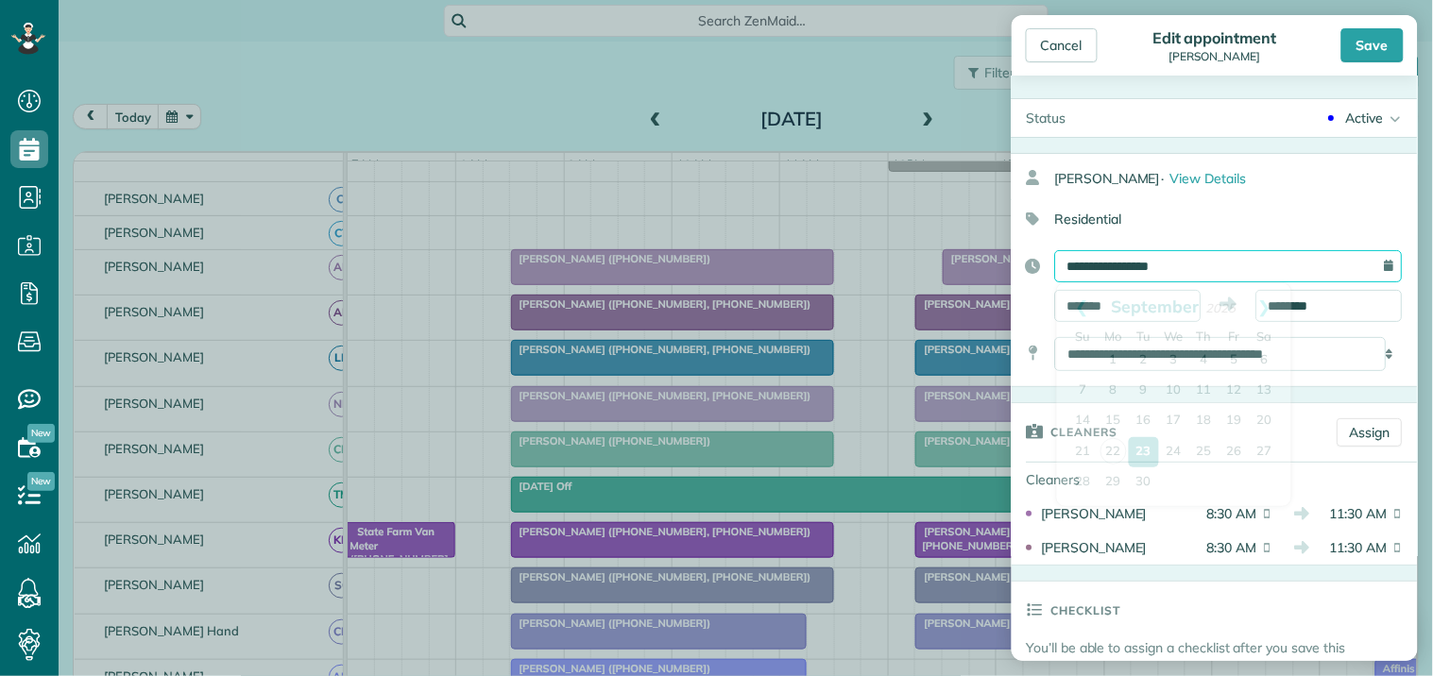
click at [1149, 265] on input "**********" at bounding box center [1229, 266] width 348 height 32
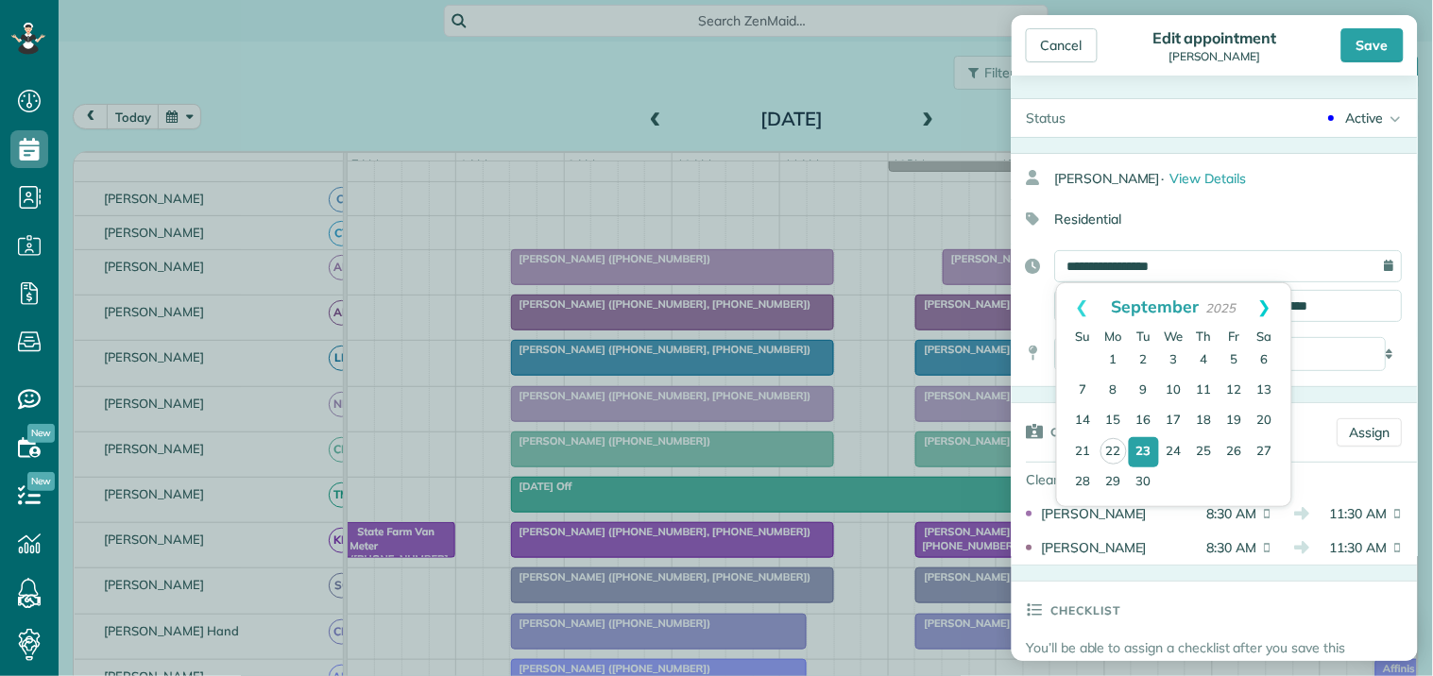
click at [1271, 297] on link "Next" at bounding box center [1265, 306] width 52 height 47
click at [1181, 351] on link "1" at bounding box center [1174, 361] width 30 height 30
type input "**********"
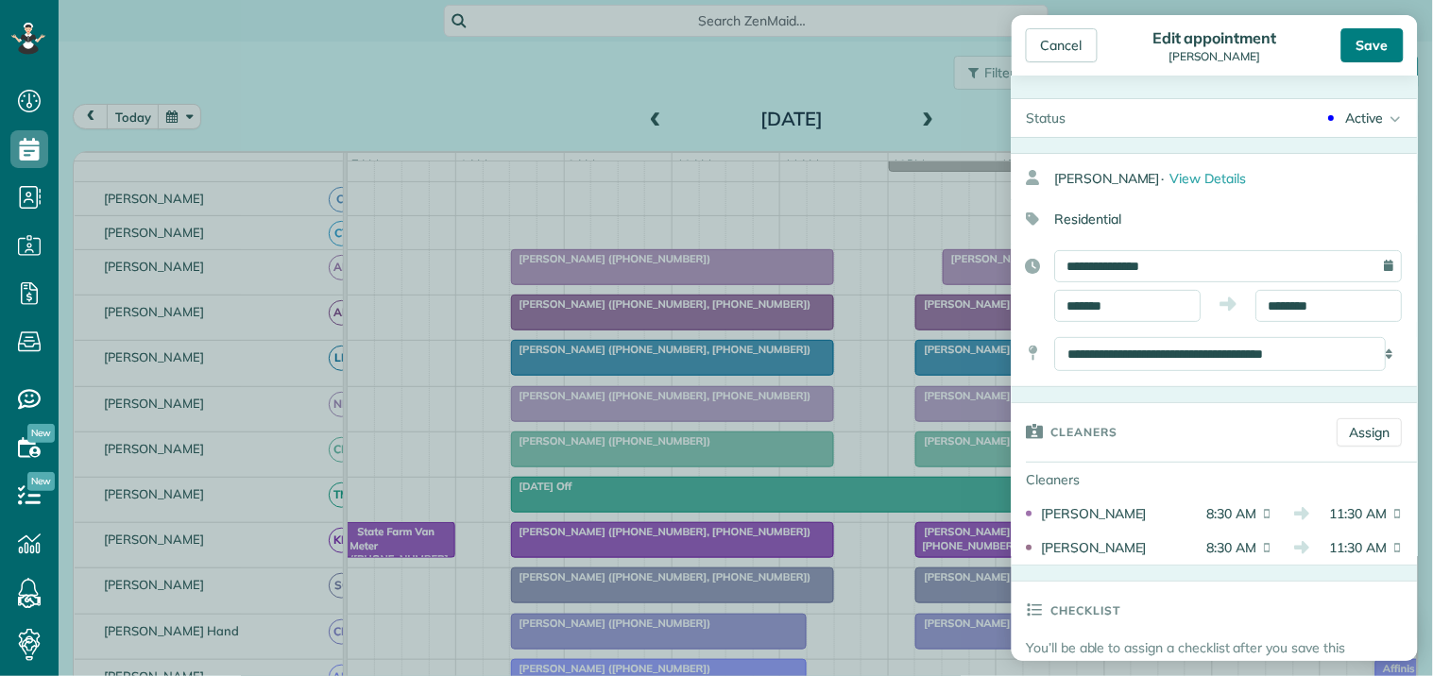
click at [1385, 43] on div "Save" at bounding box center [1372, 45] width 62 height 34
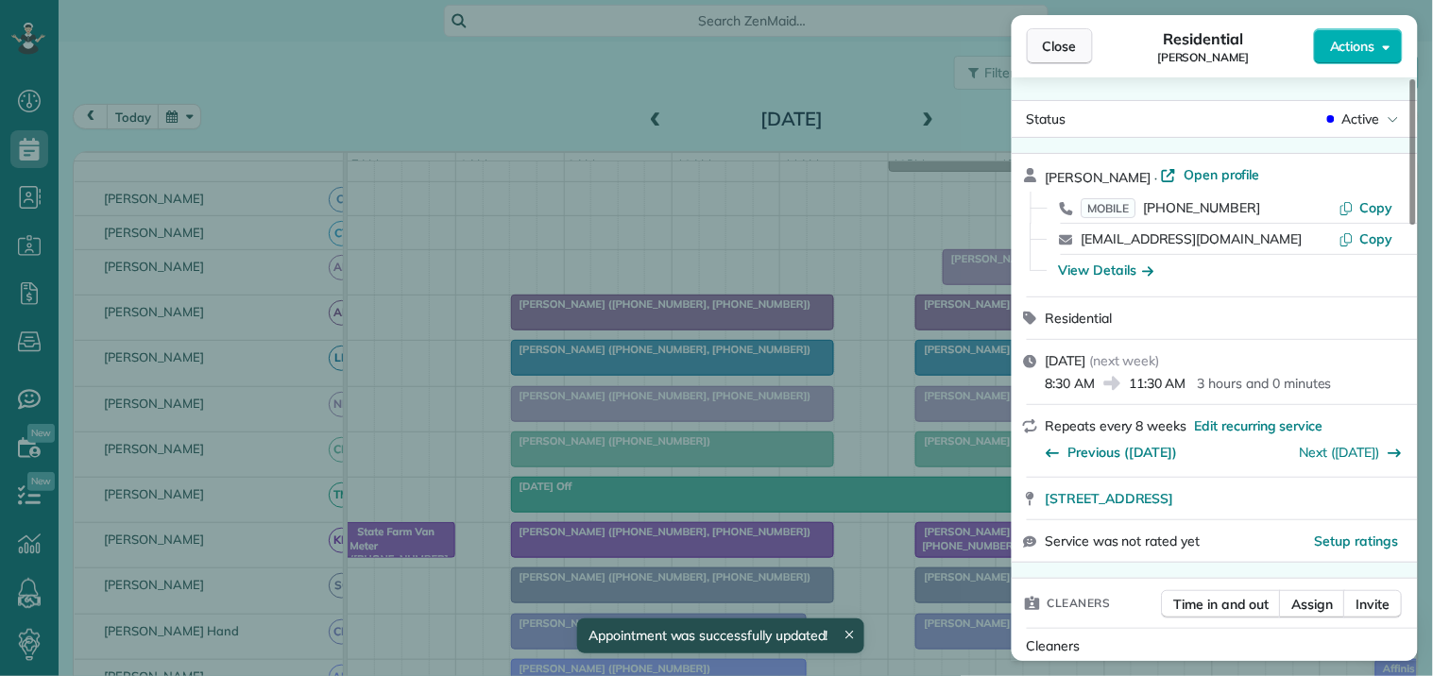
click at [1063, 45] on span "Close" at bounding box center [1060, 46] width 34 height 19
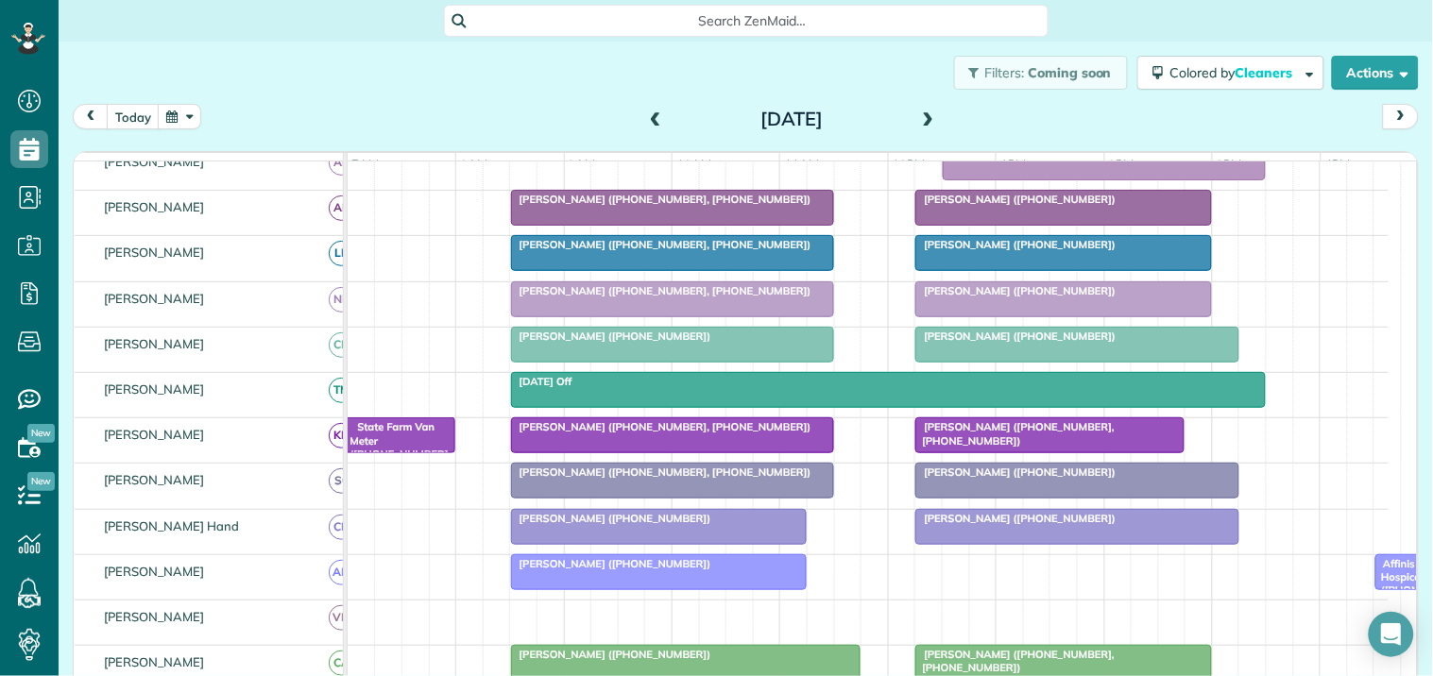
click at [645, 117] on span at bounding box center [655, 119] width 21 height 17
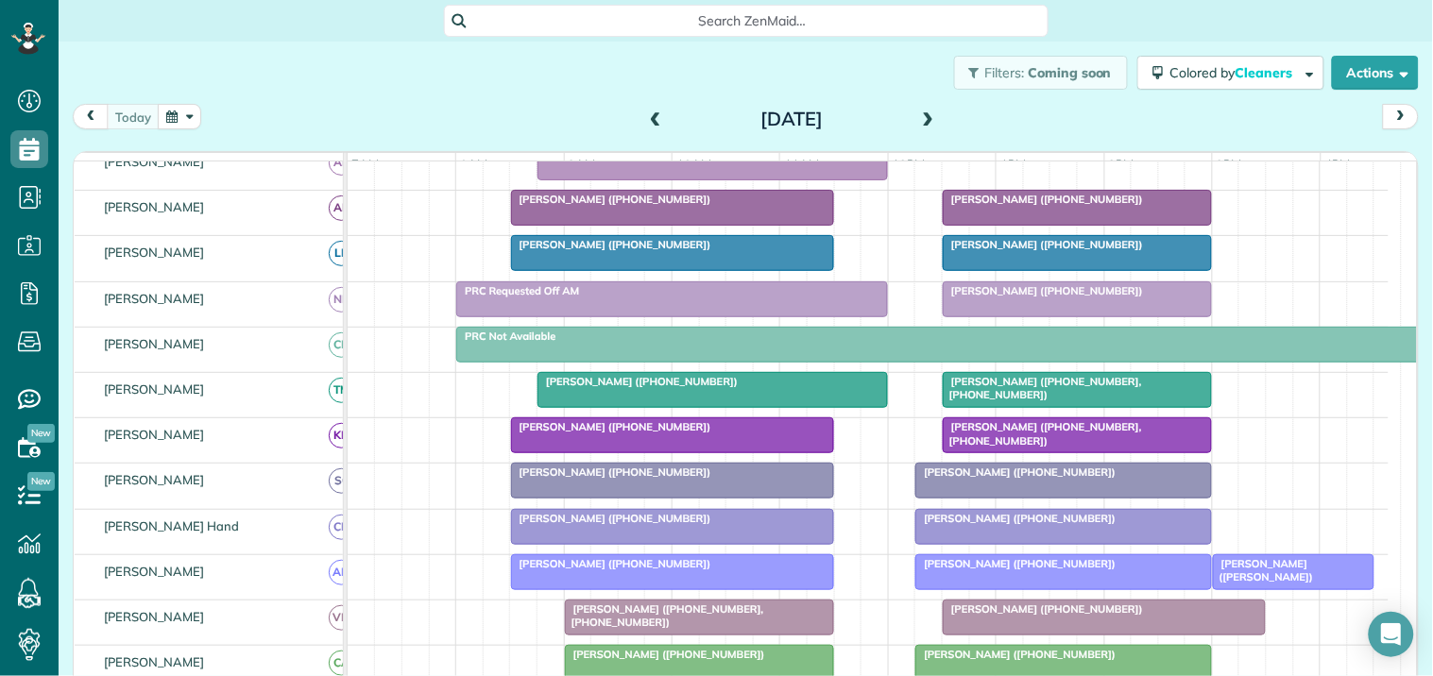
click at [1060, 225] on div at bounding box center [1077, 208] width 267 height 34
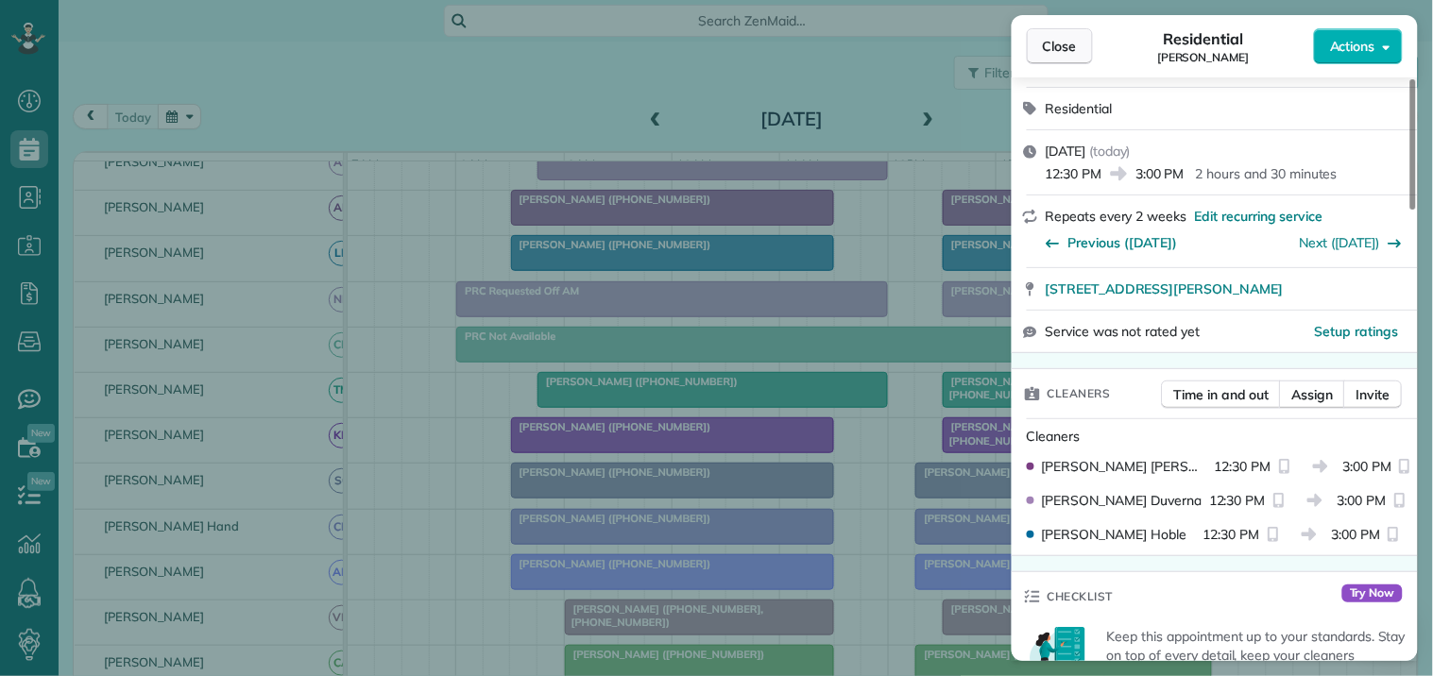
click at [1048, 49] on span "Close" at bounding box center [1060, 46] width 34 height 19
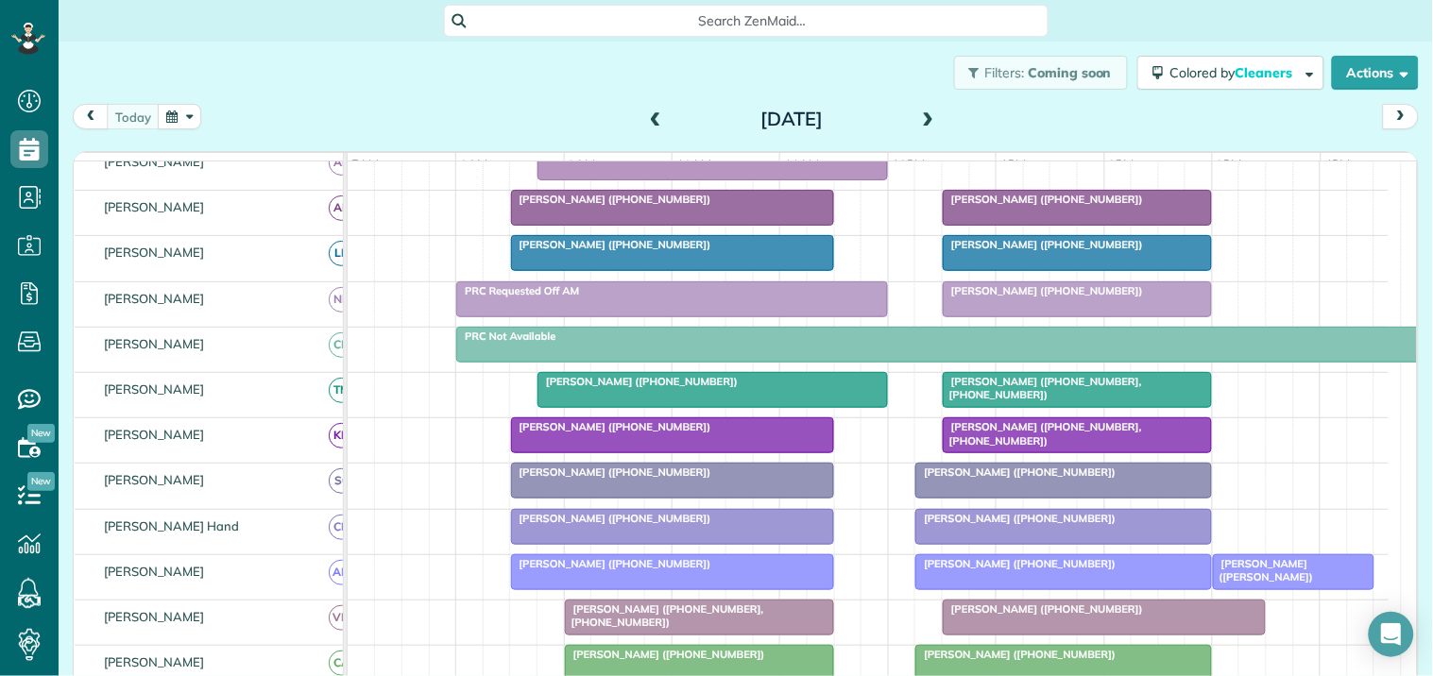
click at [400, 94] on div "Filters: Coming soon Colored by Cleaners Color by Cleaner Color by Team Color b…" at bounding box center [746, 73] width 1374 height 62
